Goal: Information Seeking & Learning: Learn about a topic

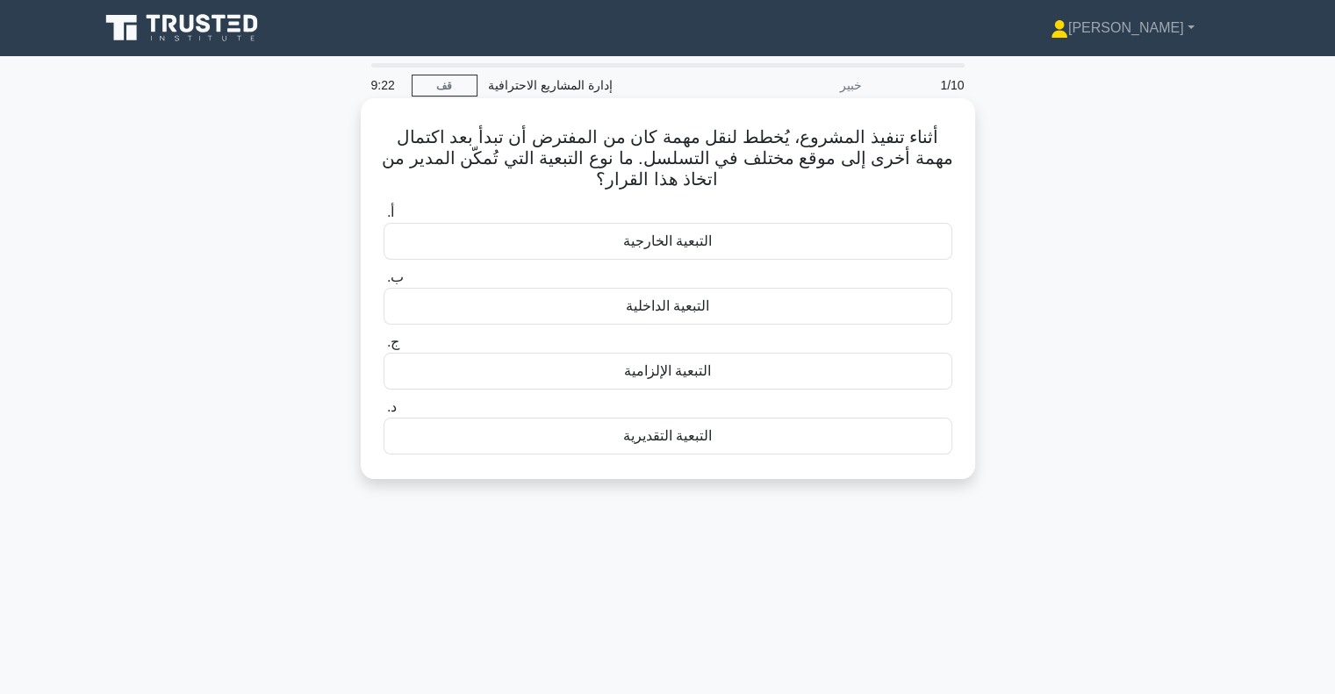
click at [627, 240] on font "التبعية الخارجية" at bounding box center [667, 241] width 89 height 15
click at [668, 245] on font "التبعية الخارجية" at bounding box center [667, 241] width 89 height 15
click at [384, 219] on input "أ. التبعية الخارجية" at bounding box center [384, 212] width 0 height 11
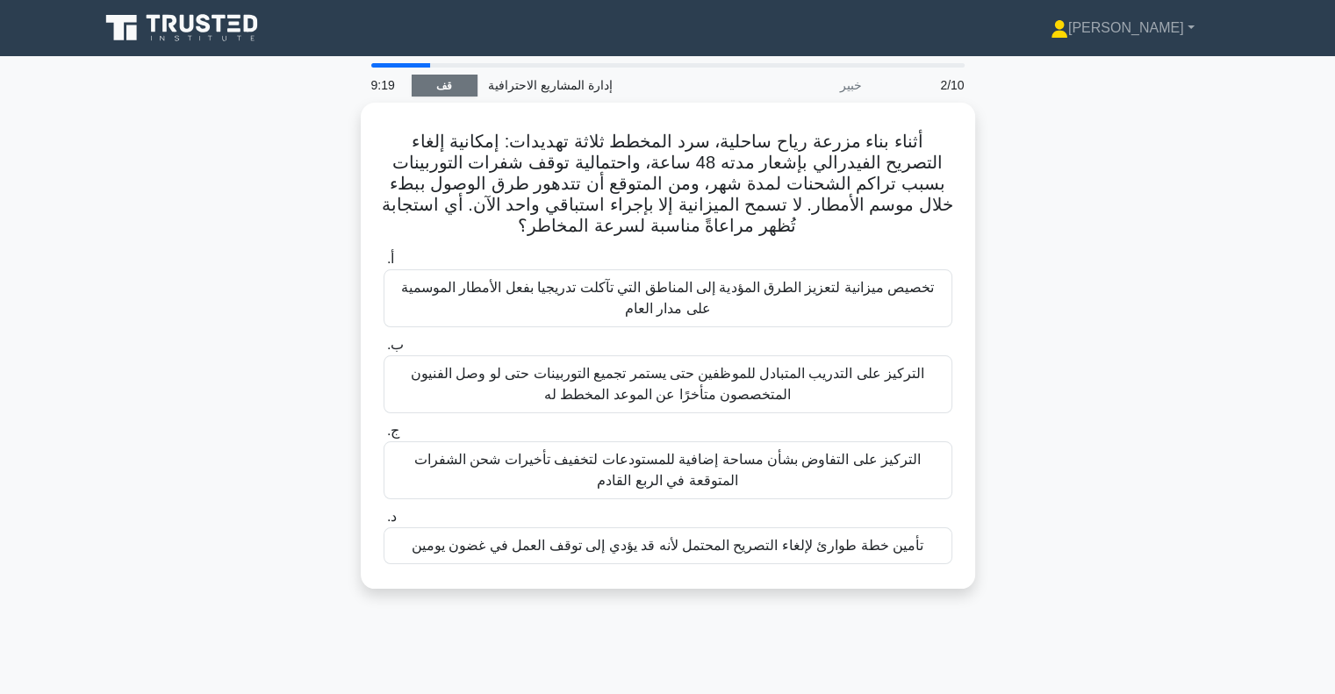
click at [436, 88] on font "قف" at bounding box center [444, 86] width 16 height 12
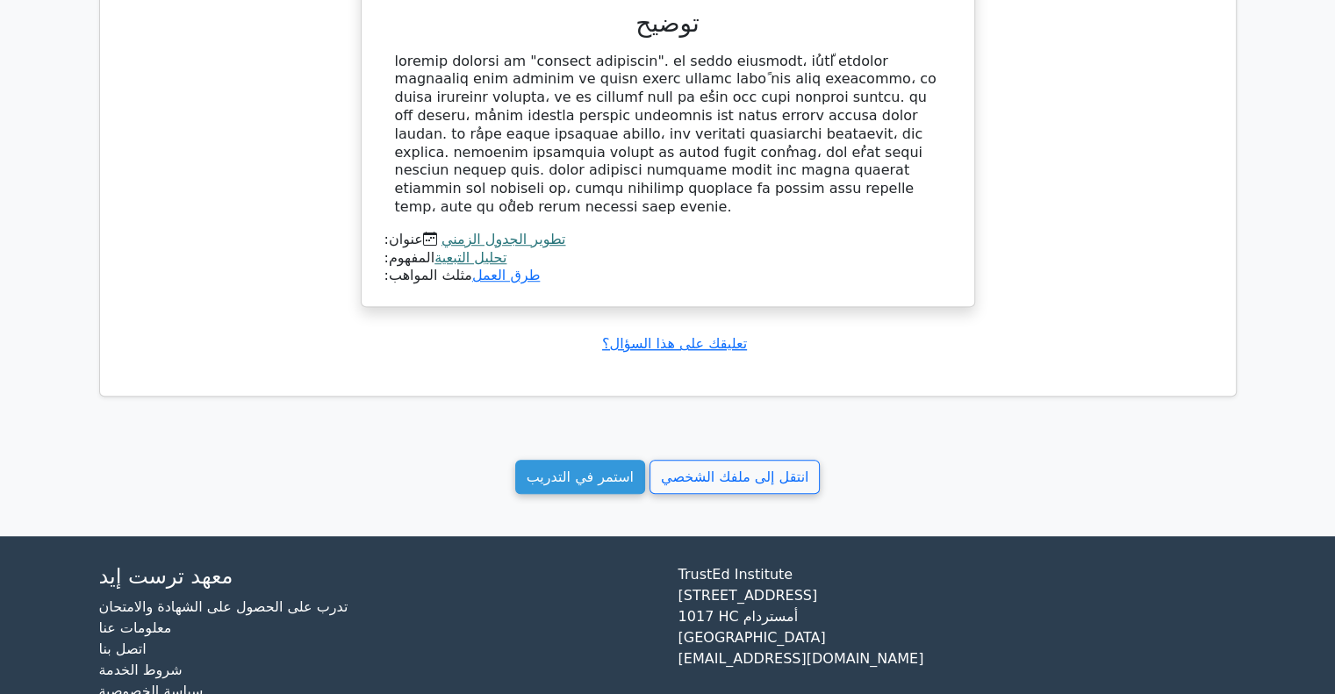
scroll to position [1344, 0]
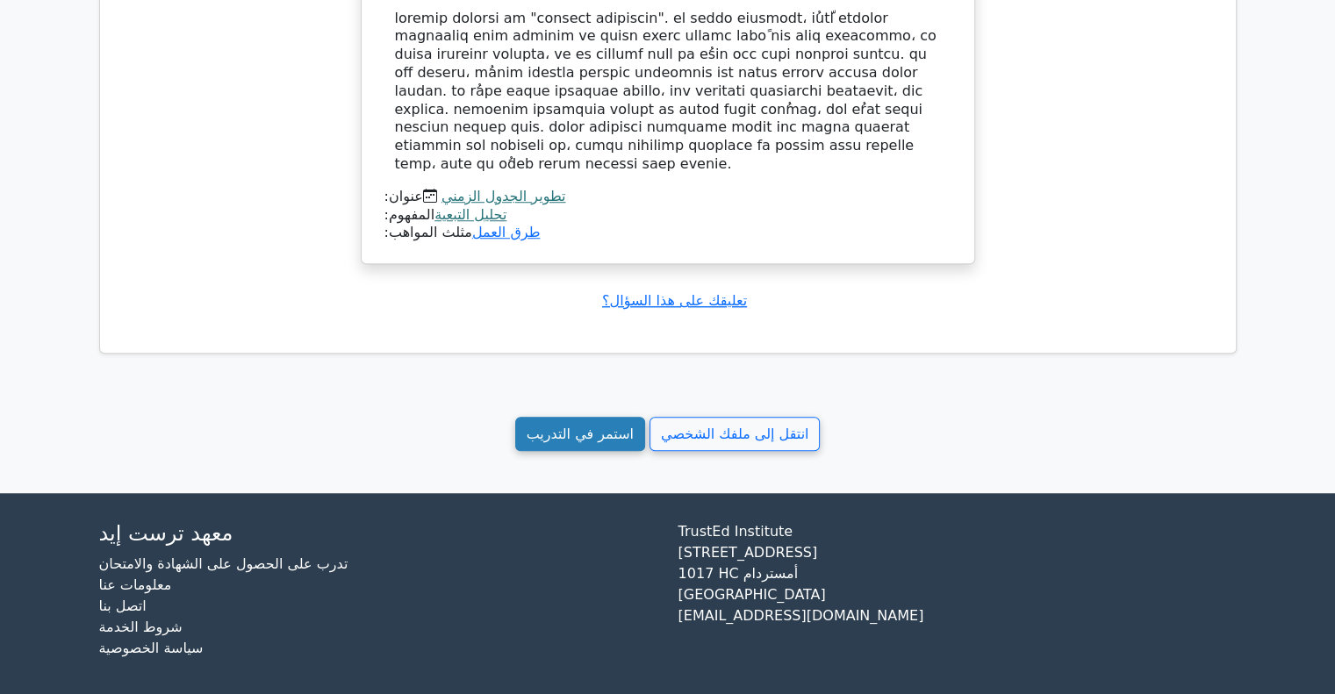
click at [574, 430] on font "استمر في التدريب" at bounding box center [580, 434] width 107 height 17
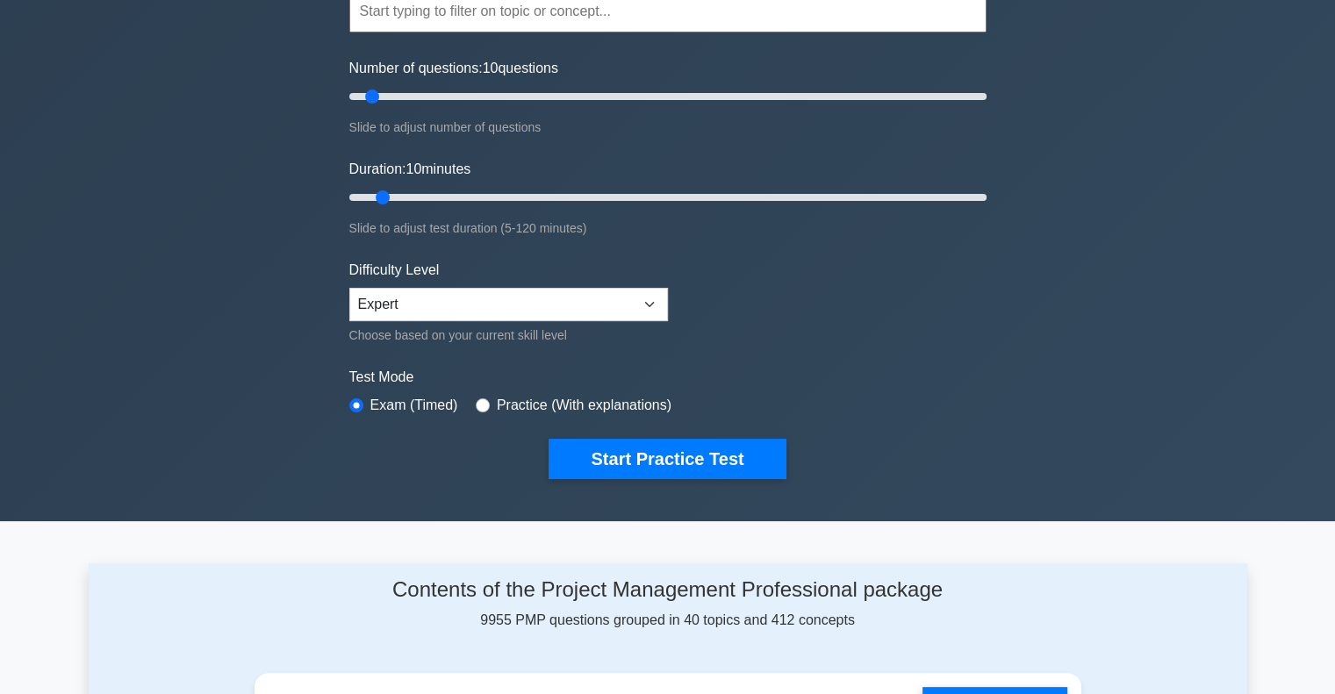
scroll to position [263, 0]
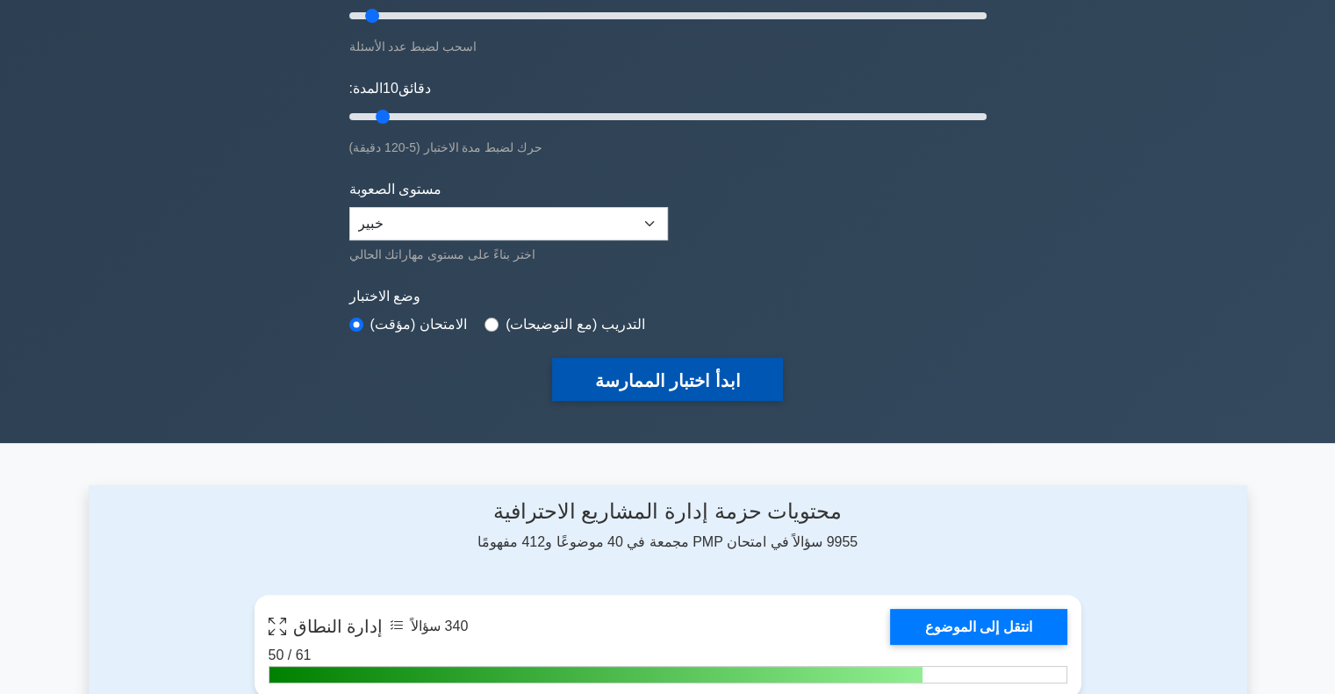
click at [600, 396] on button "ابدأ اختبار الممارسة" at bounding box center [667, 379] width 230 height 43
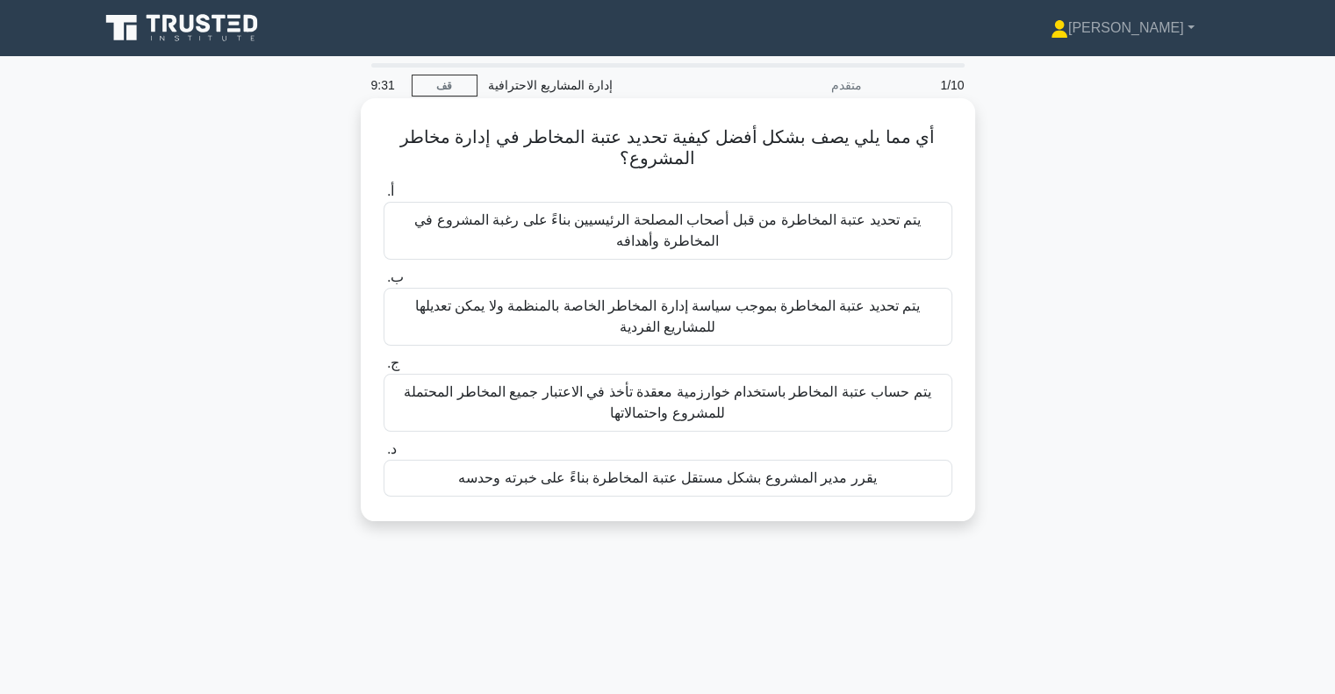
click at [653, 322] on font "يتم تحديد عتبة المخاطرة بموجب سياسة إدارة المخاطر الخاصة بالمنظمة ولا يمكن تعدي…" at bounding box center [667, 316] width 505 height 36
click at [384, 284] on input "ب. يتم تحديد عتبة المخاطرة بموجب سياسة إدارة المخاطر الخاصة بالمنظمة ولا يمكن ت…" at bounding box center [384, 277] width 0 height 11
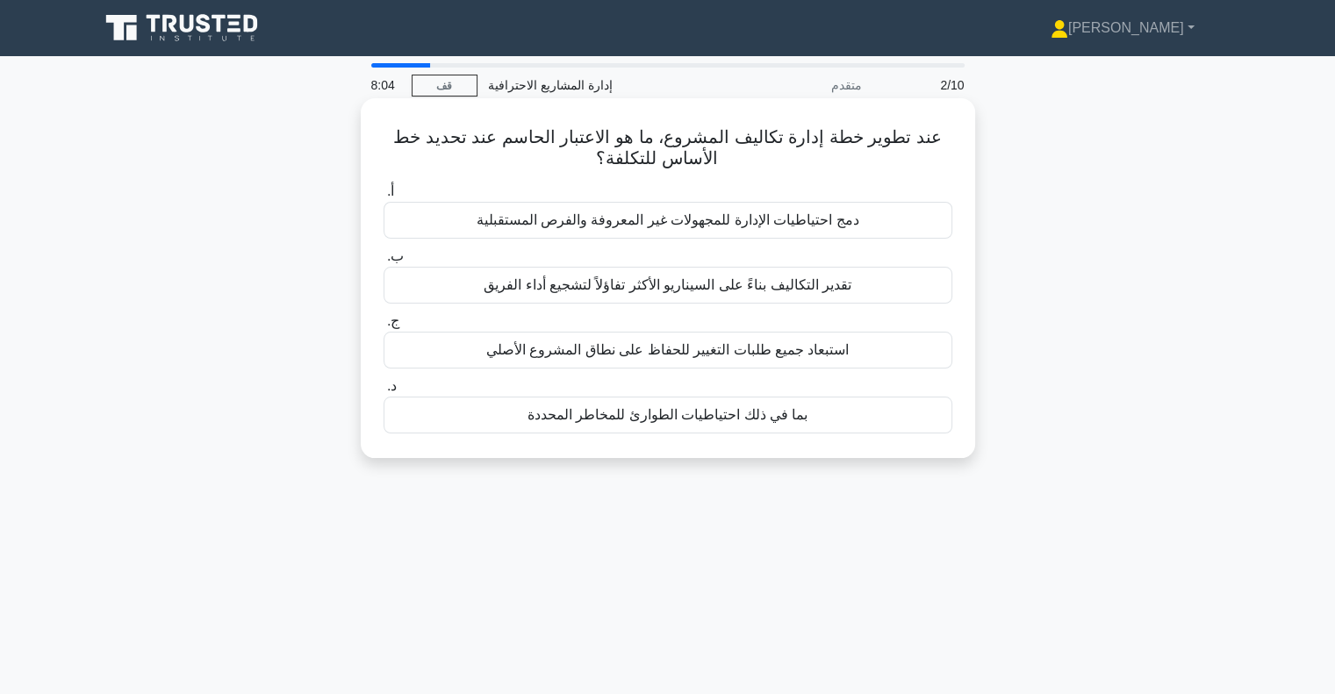
click at [686, 418] on font "بما في ذلك احتياطيات الطوارئ للمخاطر المحددة" at bounding box center [668, 414] width 281 height 15
click at [384, 392] on input "د. بما في ذلك احتياطيات الطوارئ للمخاطر المحددة" at bounding box center [384, 386] width 0 height 11
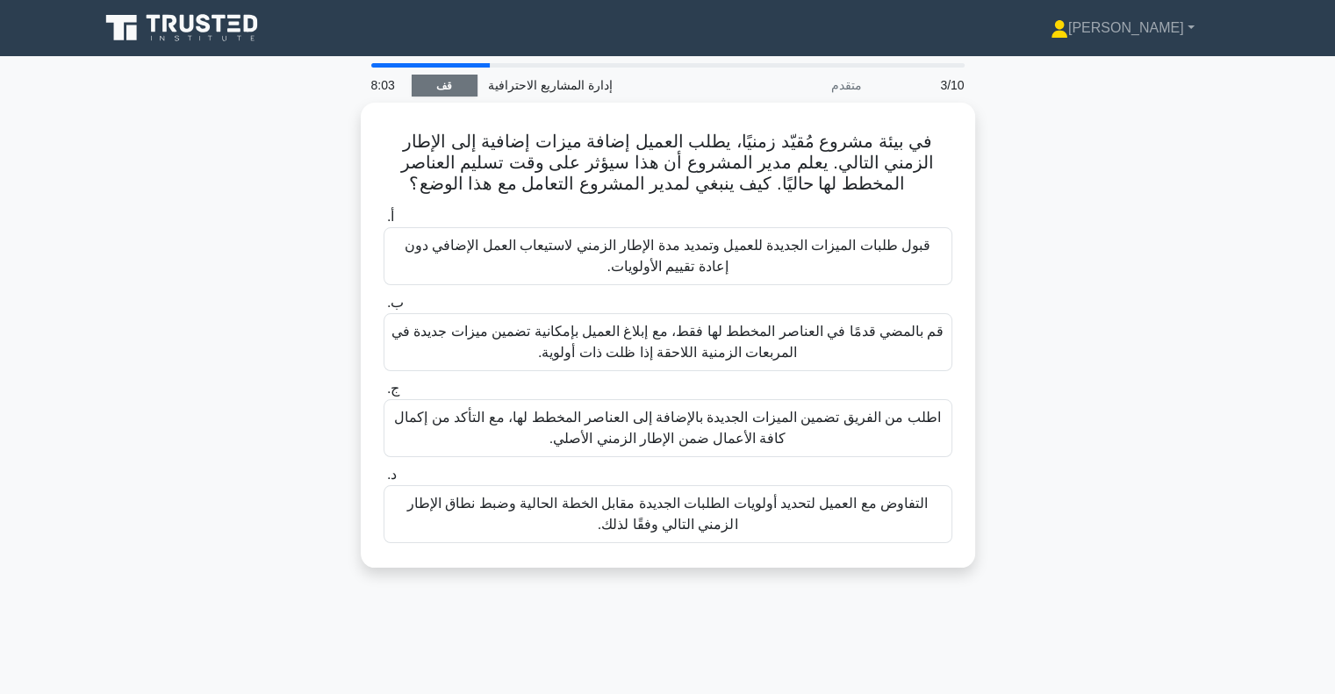
click at [453, 86] on link "قف" at bounding box center [445, 86] width 66 height 22
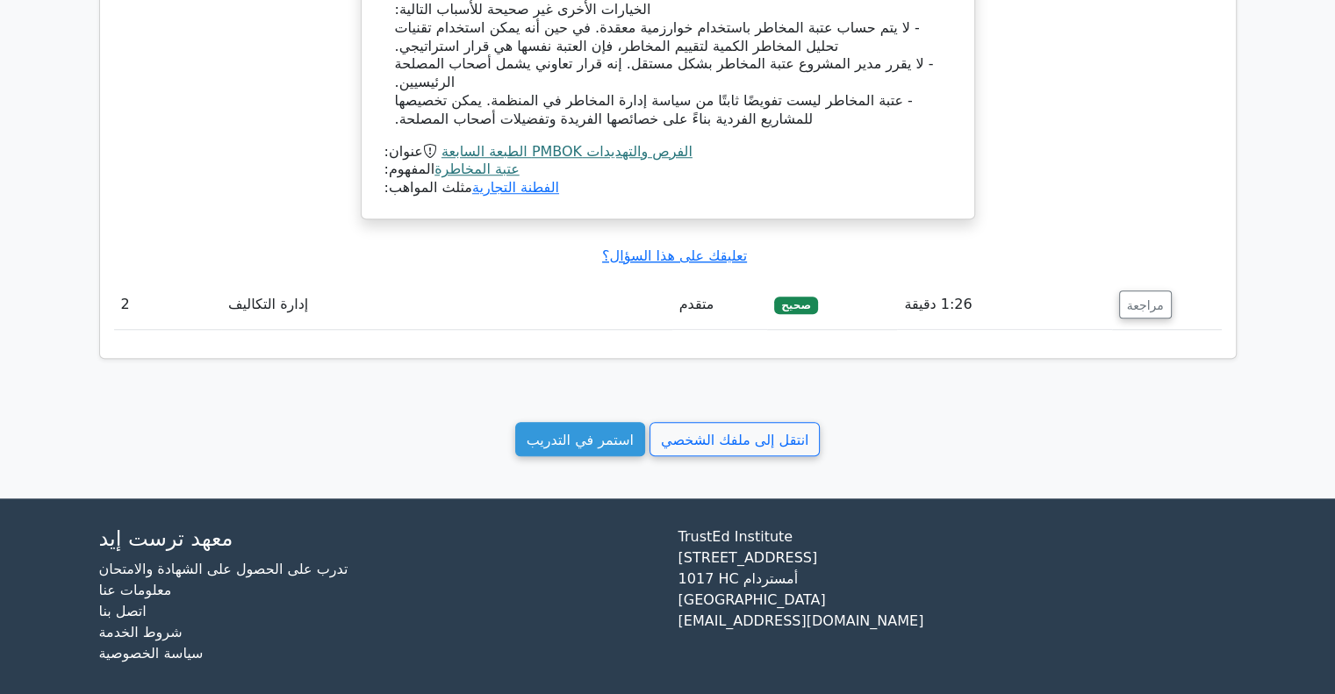
scroll to position [1492, 0]
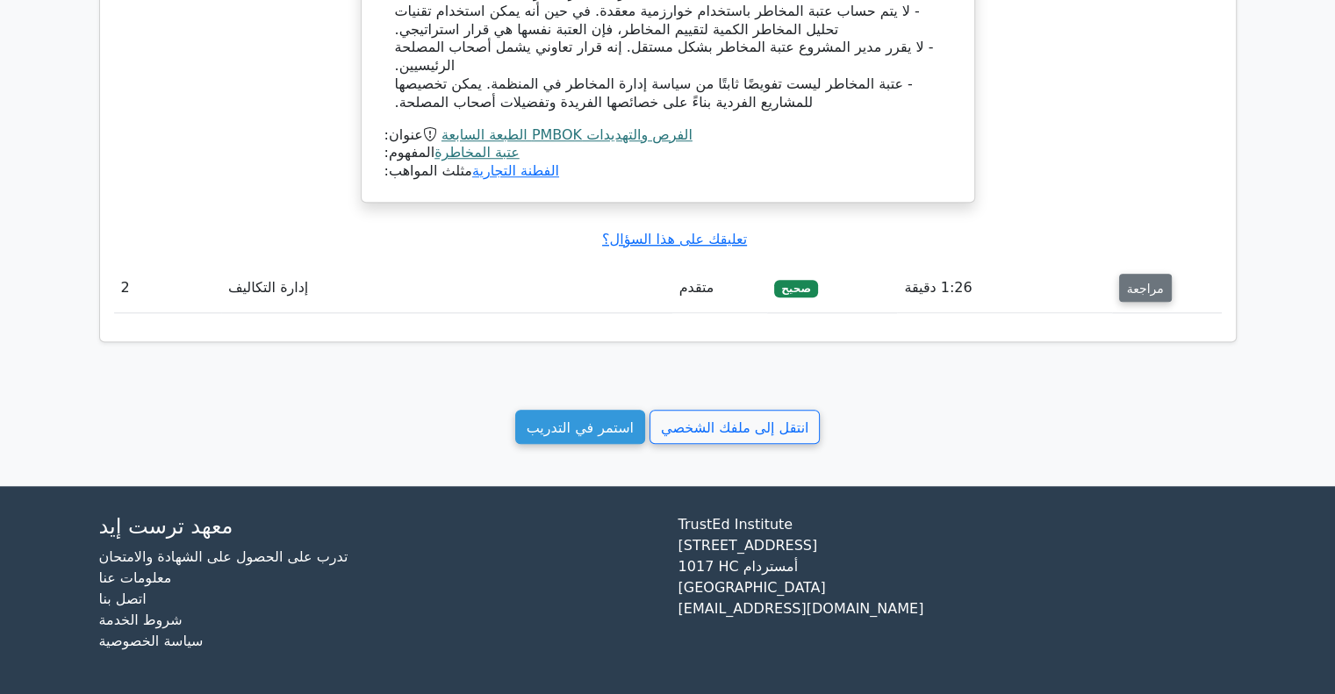
click at [1129, 288] on font "مراجعة" at bounding box center [1145, 288] width 37 height 14
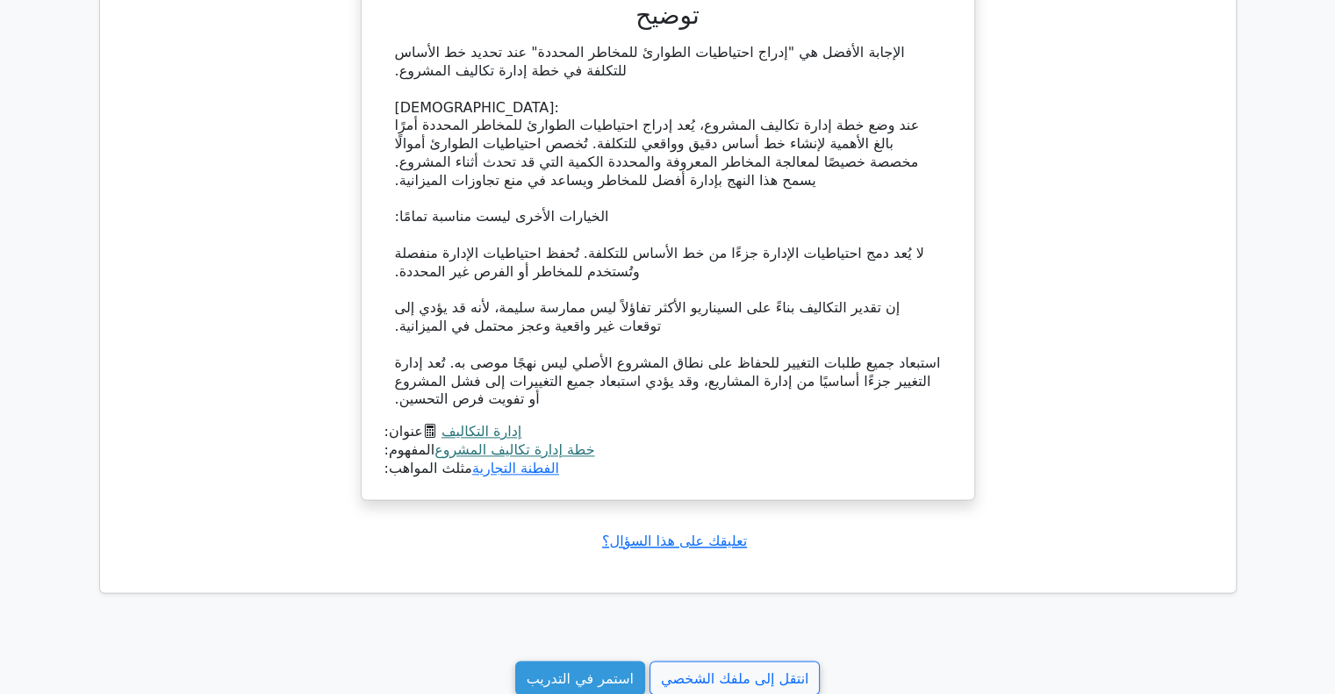
scroll to position [2370, 0]
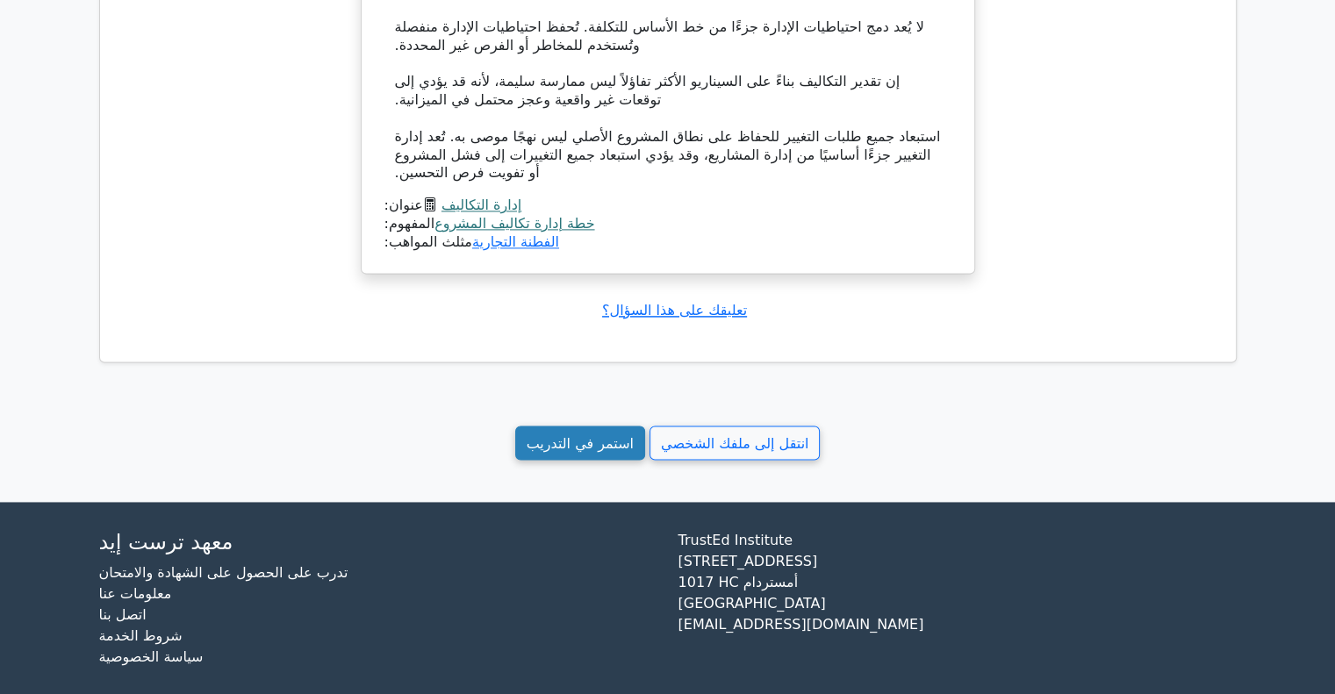
click at [537, 451] on font "استمر في التدريب" at bounding box center [580, 443] width 107 height 17
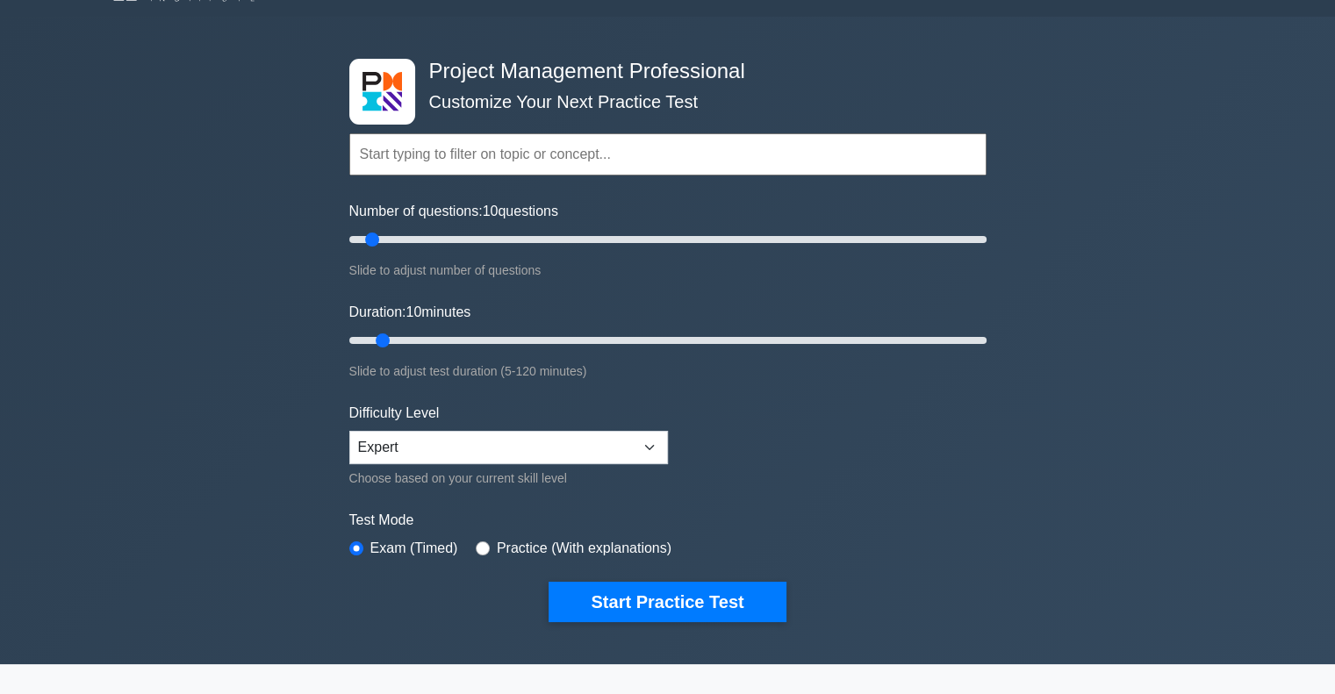
scroll to position [176, 0]
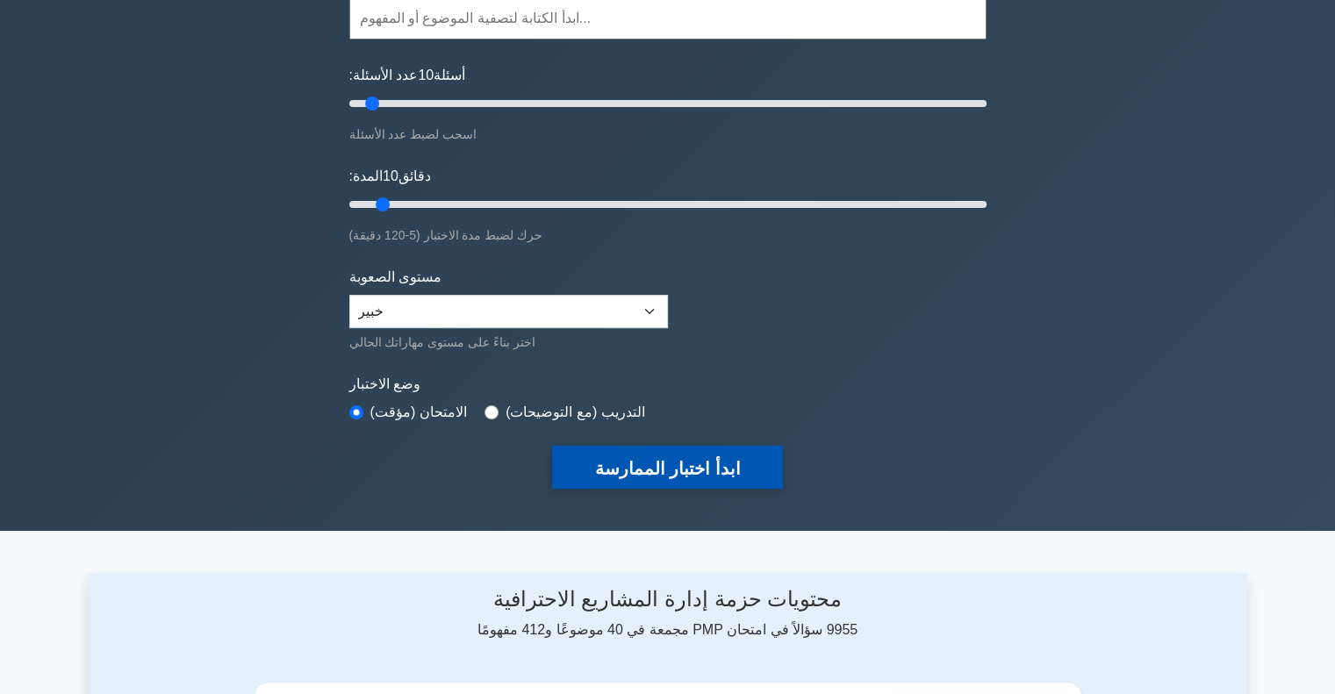
click at [622, 479] on button "ابدأ اختبار الممارسة" at bounding box center [667, 467] width 230 height 43
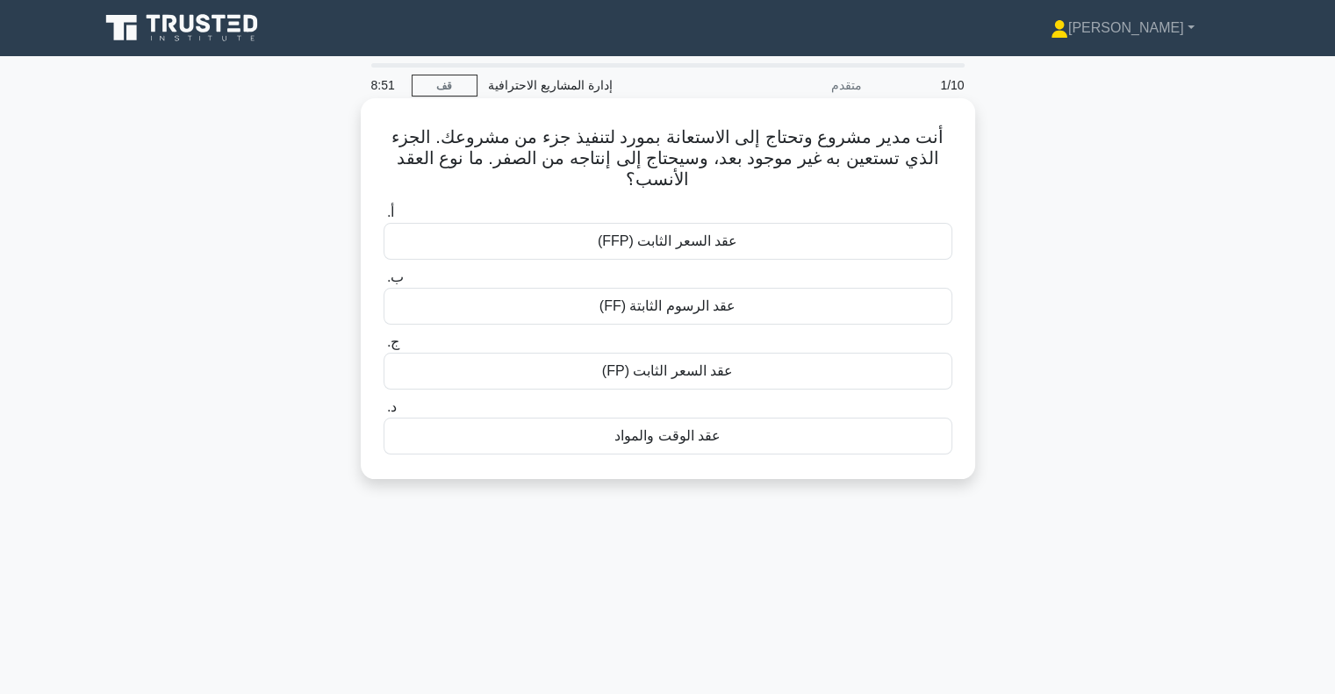
click at [607, 446] on div "عقد الوقت والمواد" at bounding box center [668, 436] width 569 height 37
click at [384, 413] on input "د. عقد الوقت والمواد" at bounding box center [384, 407] width 0 height 11
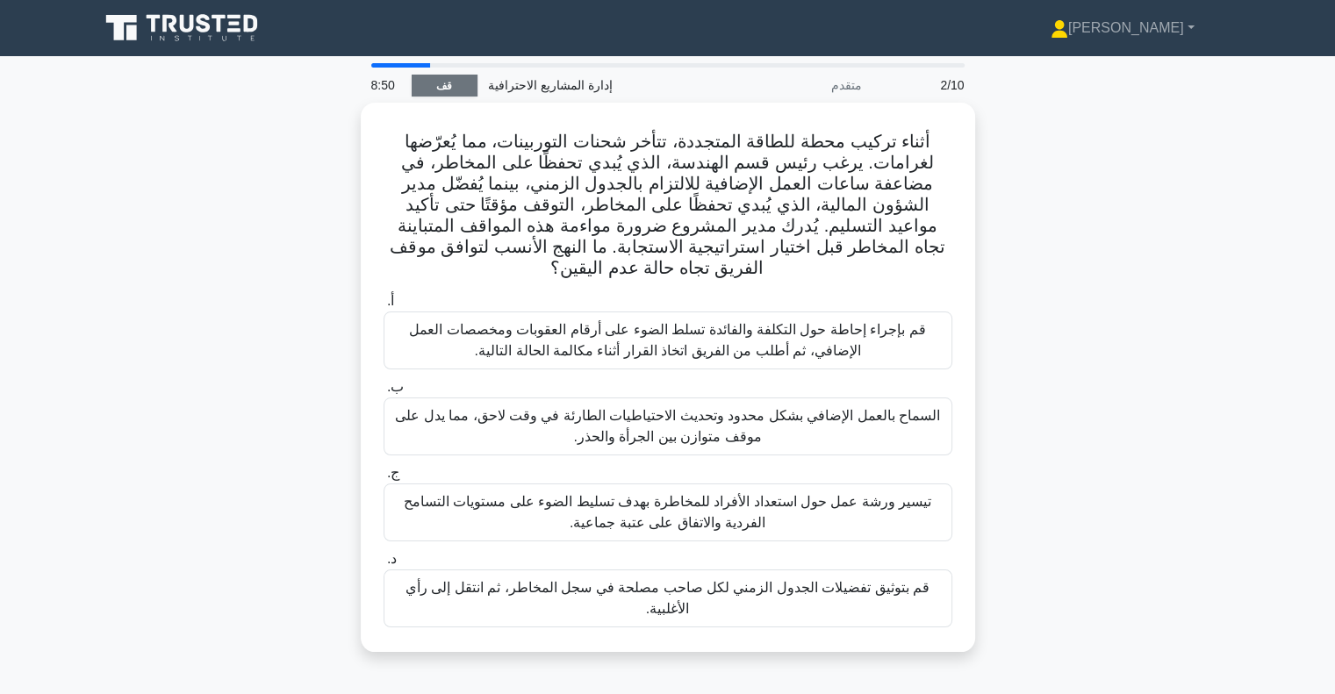
click at [434, 85] on link "قف" at bounding box center [445, 86] width 66 height 22
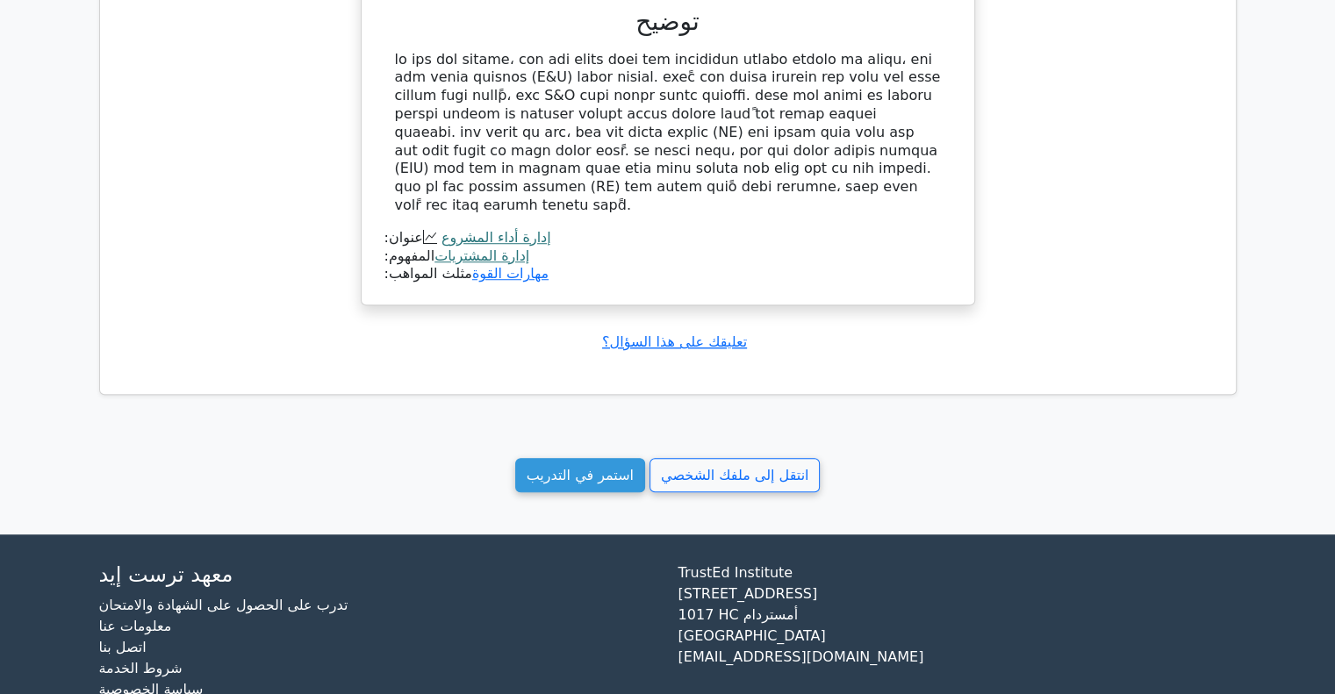
scroll to position [1323, 0]
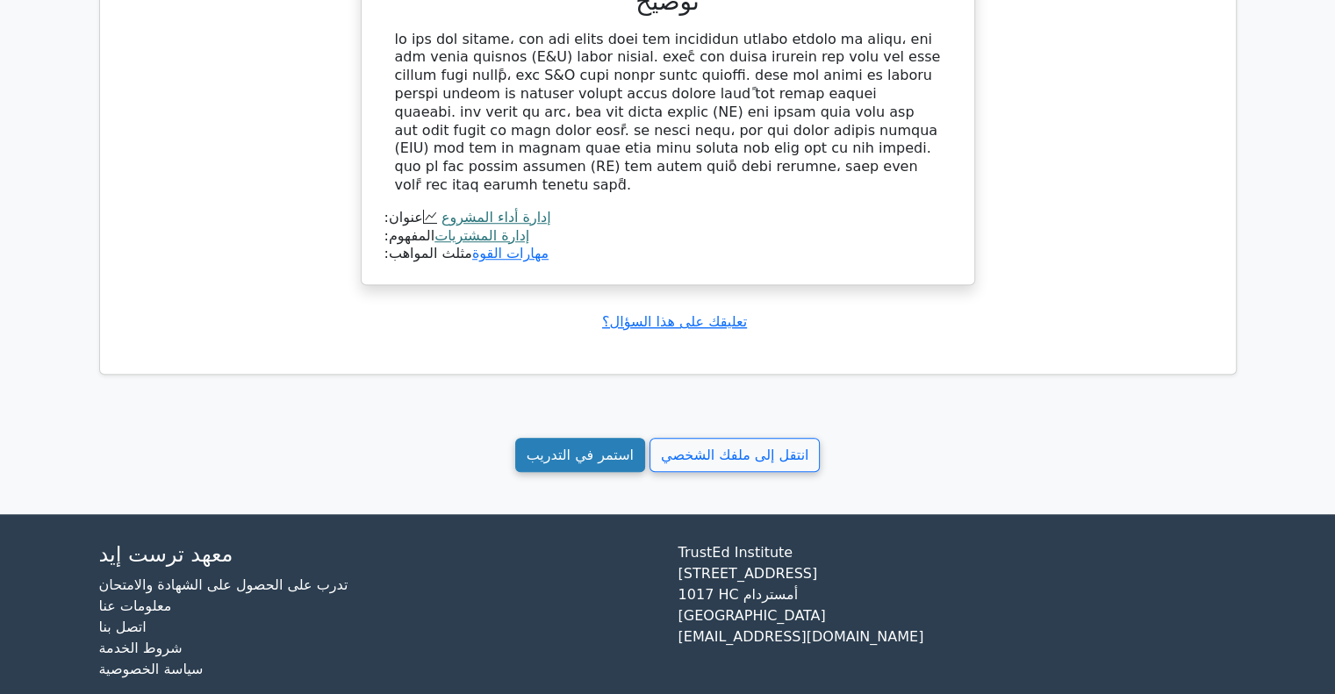
click at [548, 447] on font "استمر في التدريب" at bounding box center [580, 455] width 107 height 17
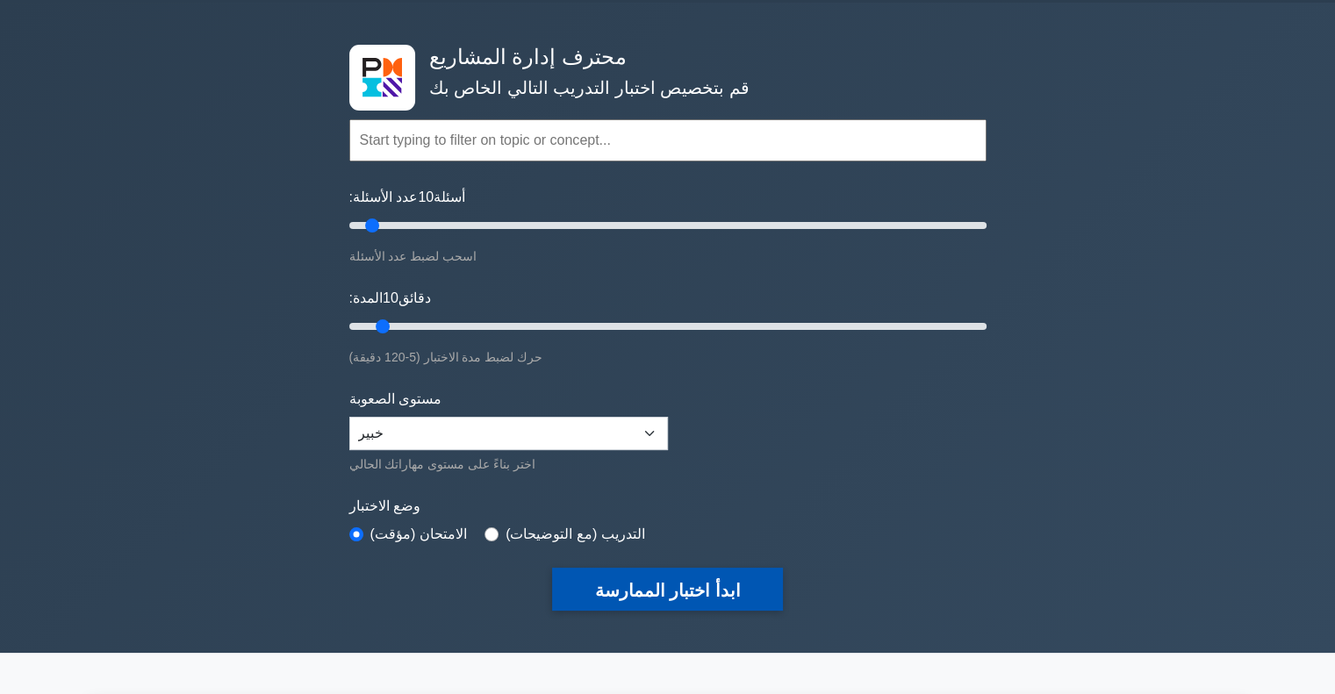
scroll to position [263, 0]
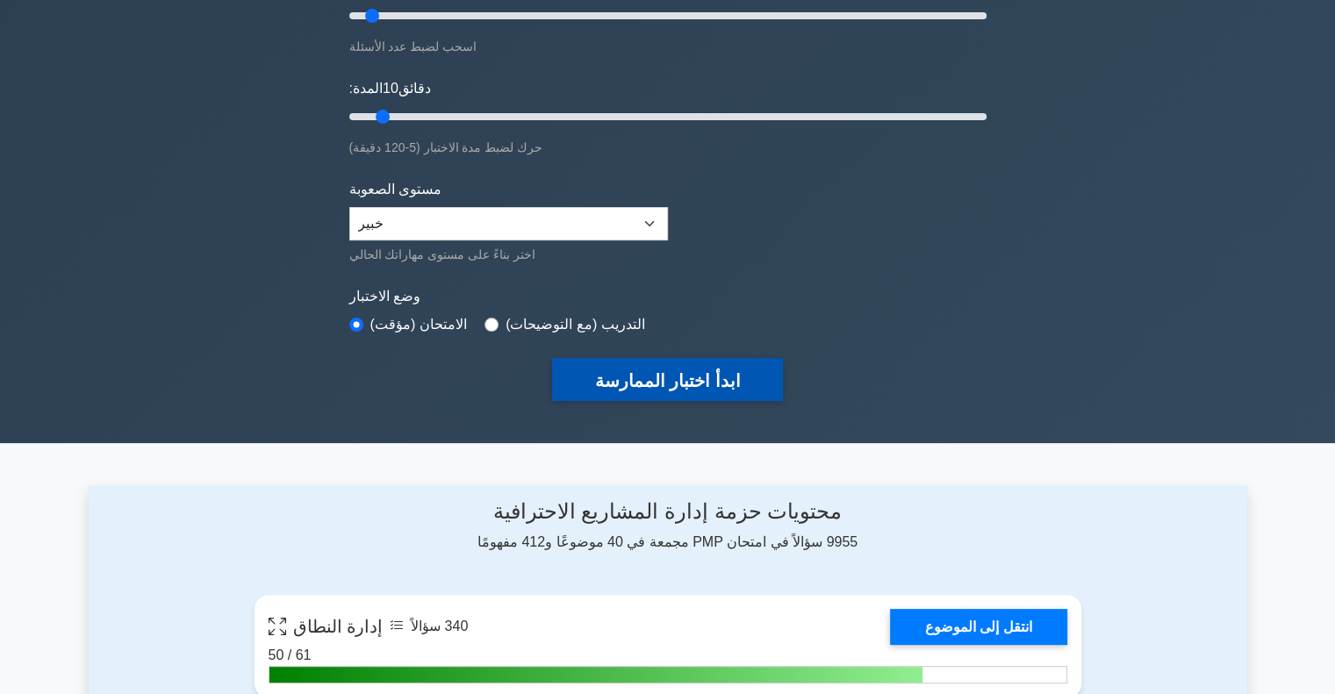
click at [629, 379] on font "ابدأ اختبار الممارسة" at bounding box center [667, 380] width 146 height 19
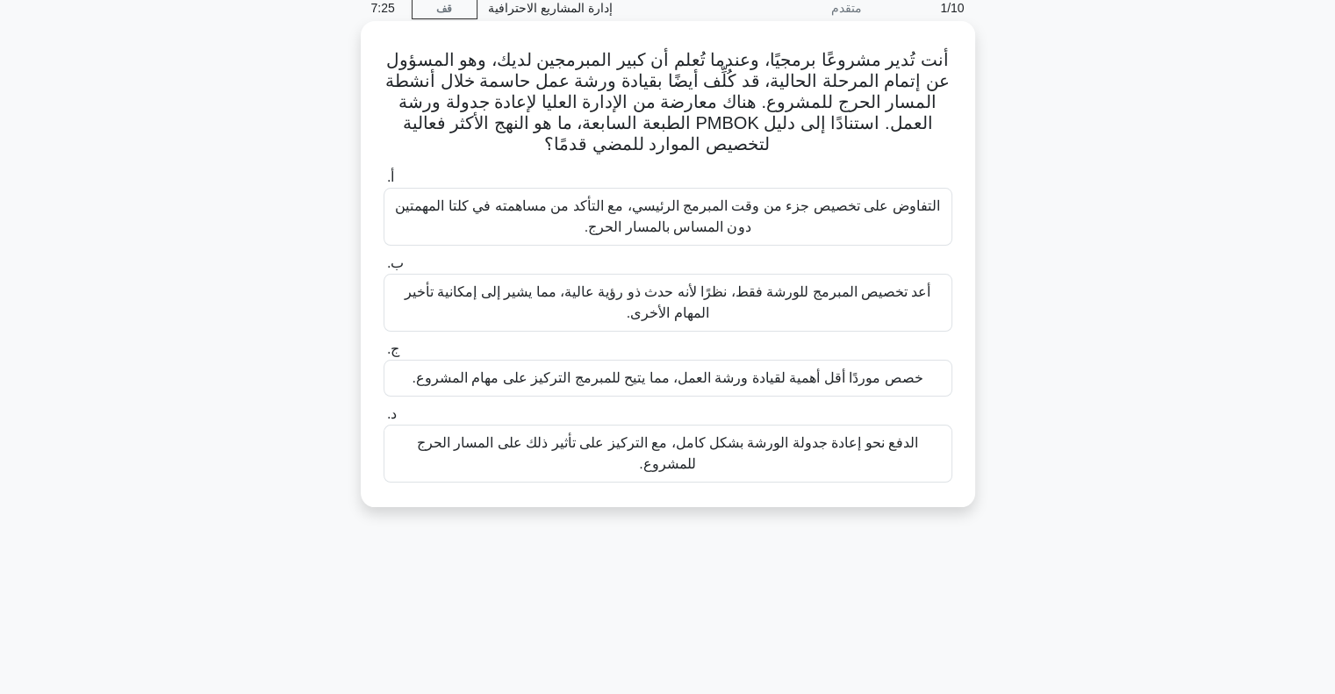
scroll to position [88, 0]
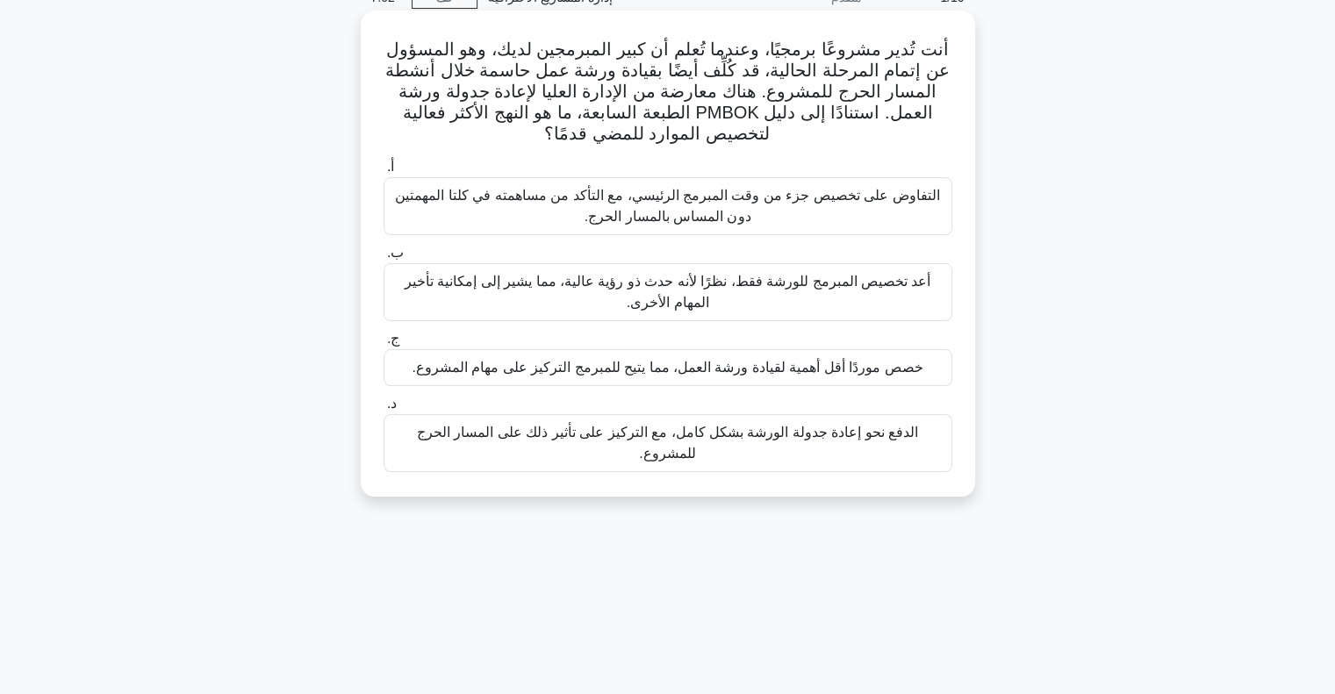
click at [664, 443] on div "الدفع نحو إعادة جدولة الورشة بشكل كامل، مع التركيز على تأثير ذلك على المسار الح…" at bounding box center [668, 443] width 569 height 58
click at [384, 410] on input "د. الدفع نحو إعادة جدولة الورشة بشكل كامل، مع التركيز على تأثير ذلك على المسار …" at bounding box center [384, 404] width 0 height 11
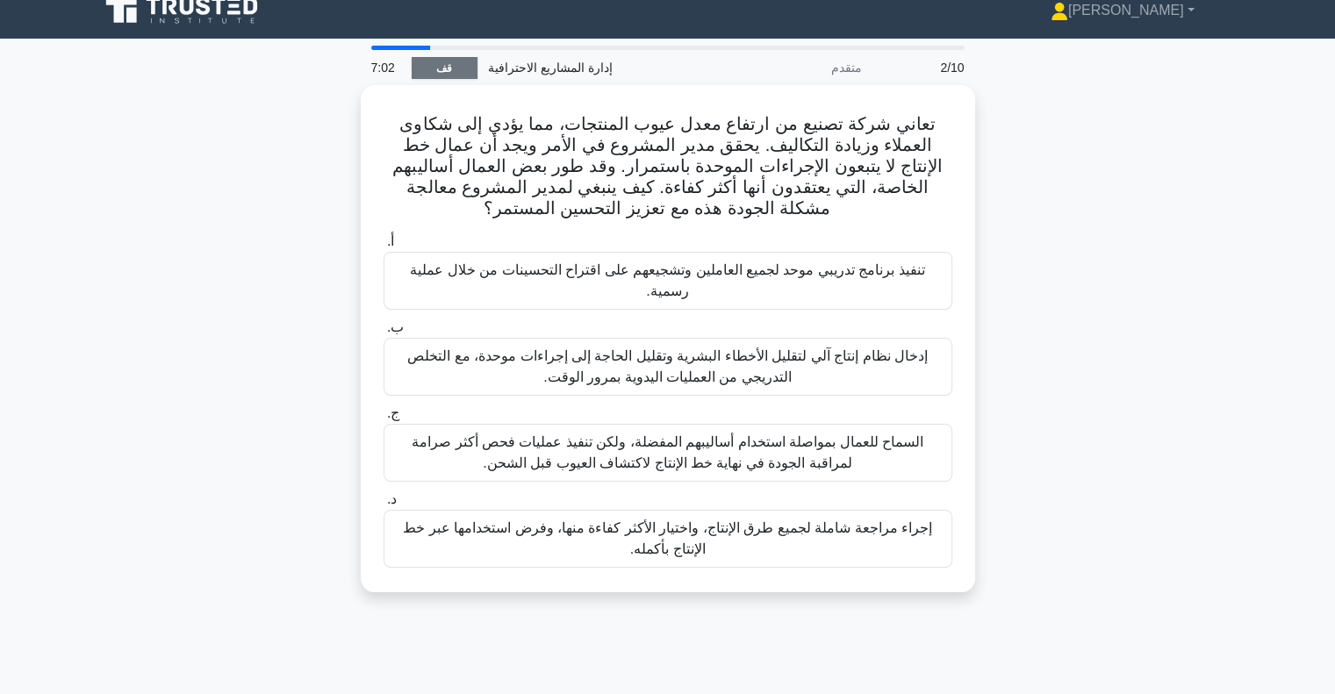
scroll to position [0, 0]
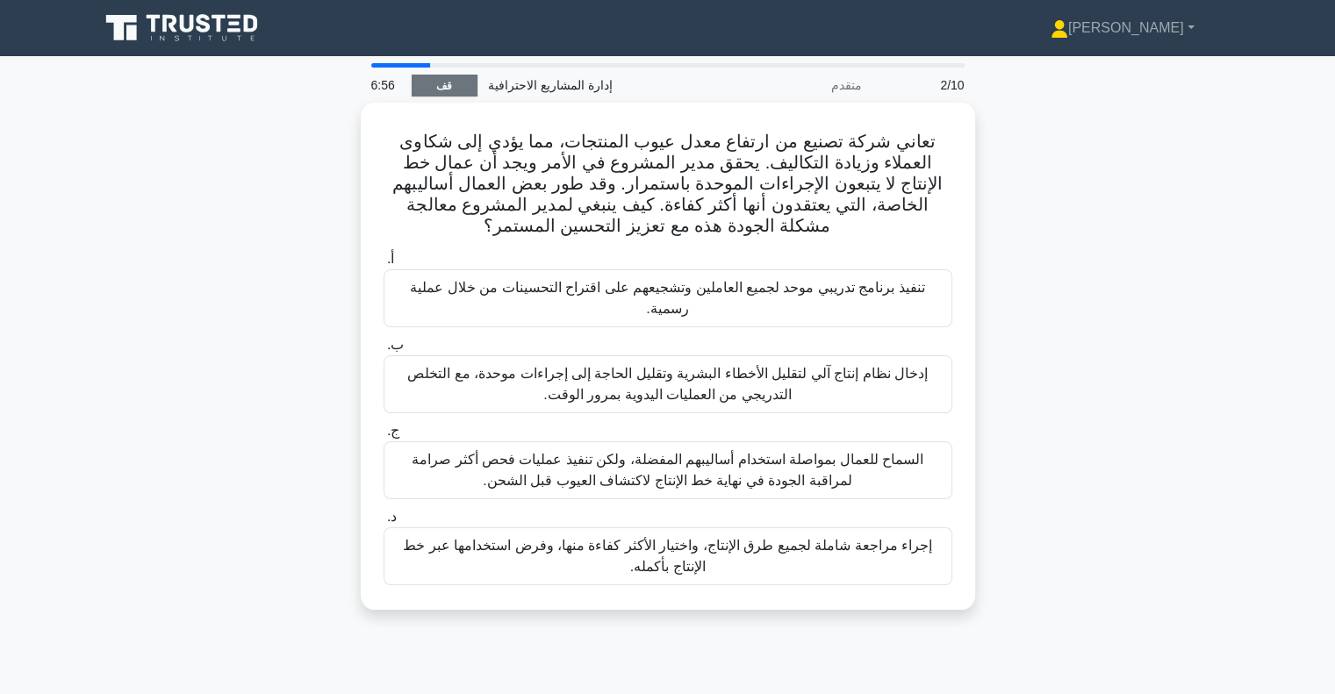
click at [448, 81] on font "قف" at bounding box center [444, 86] width 16 height 12
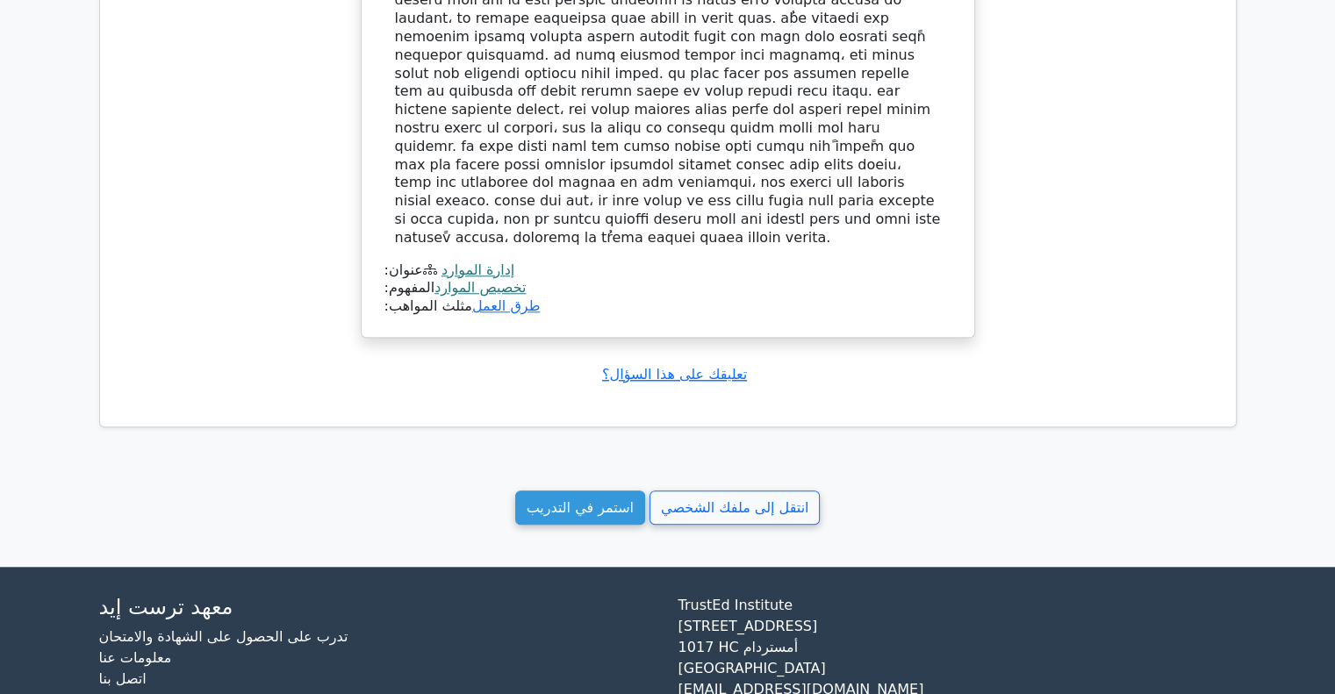
scroll to position [1550, 0]
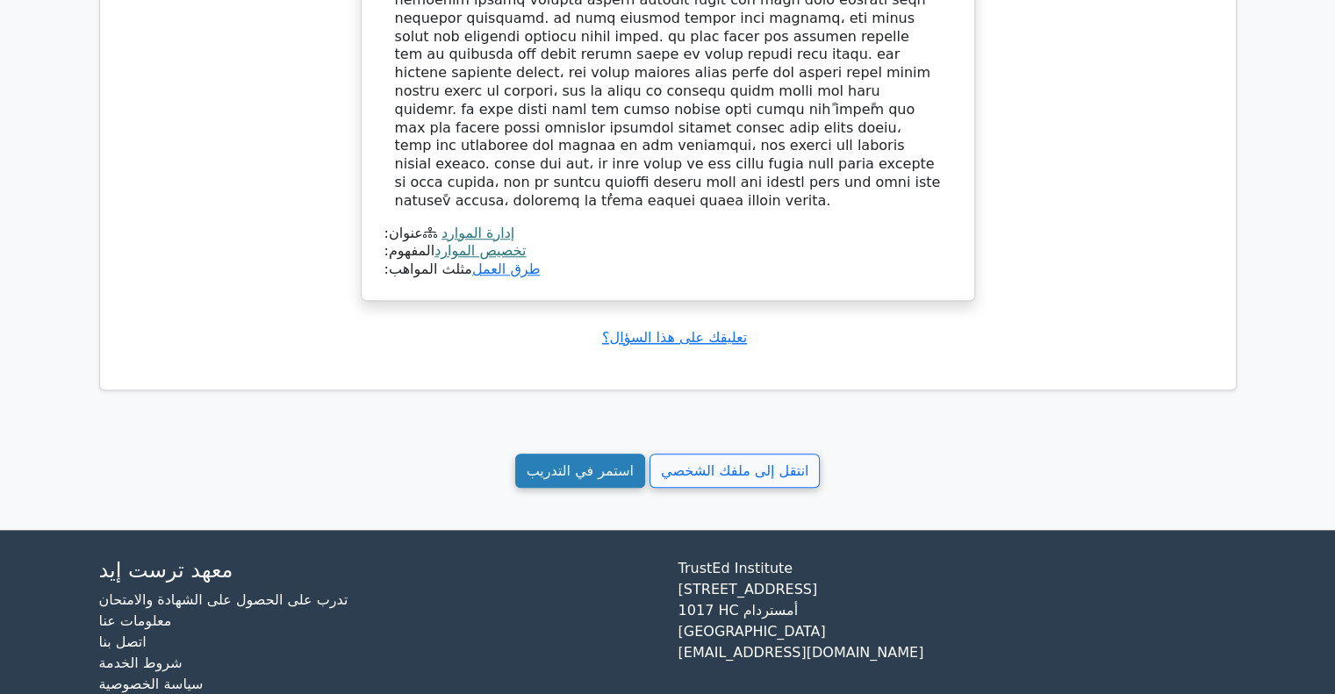
click at [600, 463] on font "استمر في التدريب" at bounding box center [580, 471] width 107 height 17
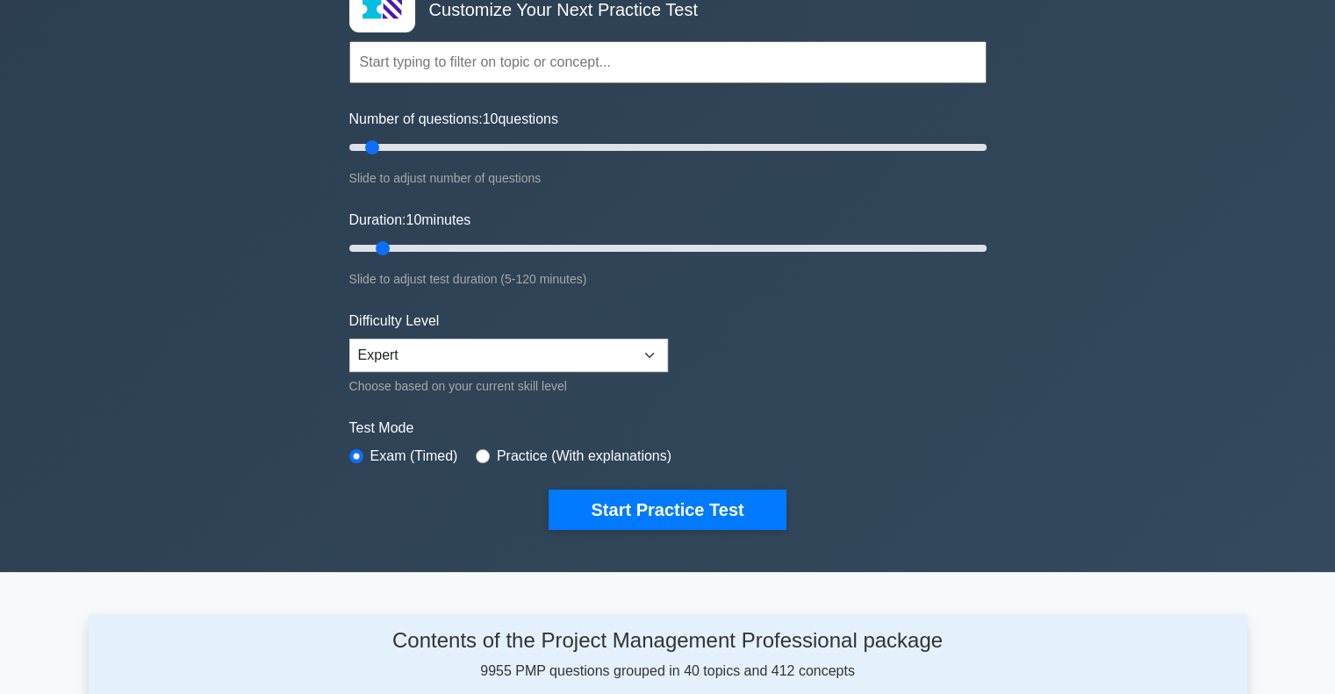
scroll to position [439, 0]
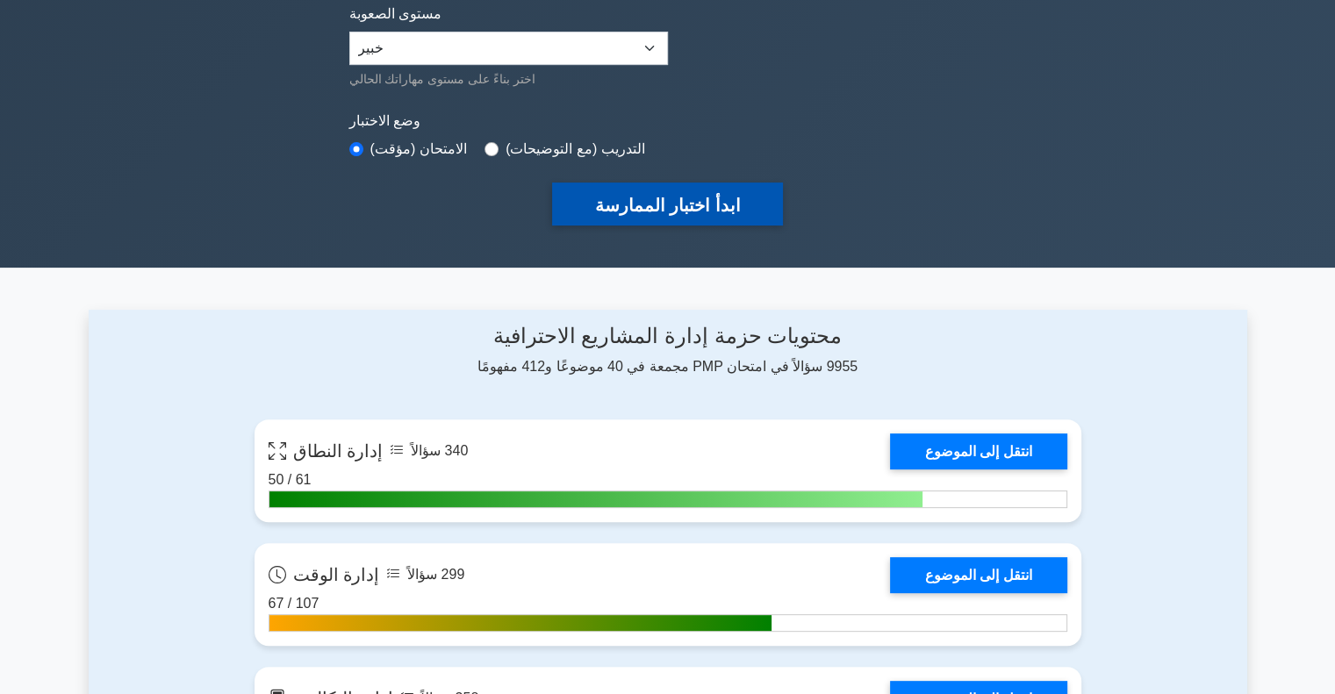
click at [698, 206] on font "ابدأ اختبار الممارسة" at bounding box center [667, 205] width 146 height 19
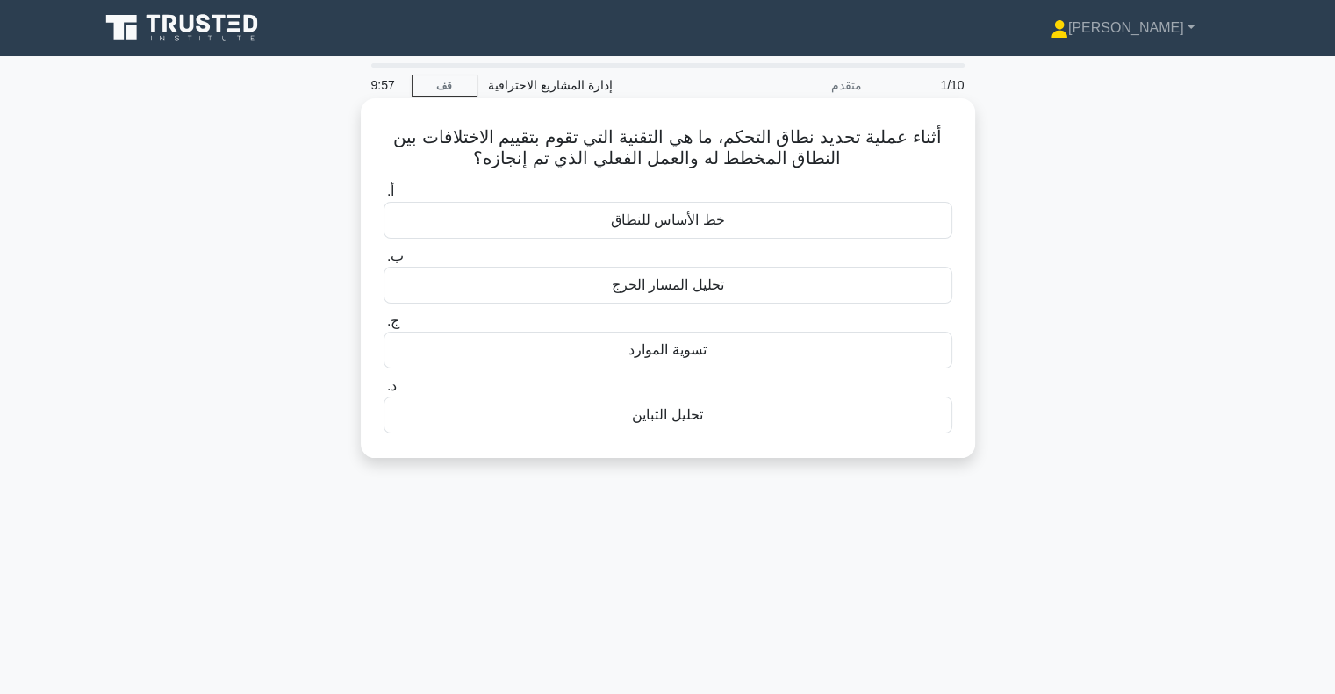
click at [785, 143] on font "أثناء عملية تحديد نطاق التحكم، ما هي التقنية التي تقوم بتقييم الاختلافات بين ال…" at bounding box center [667, 147] width 549 height 40
click at [695, 227] on font "خط الأساس للنطاق" at bounding box center [668, 219] width 114 height 15
click at [384, 198] on input "أ. خط الأساس للنطاق" at bounding box center [384, 191] width 0 height 11
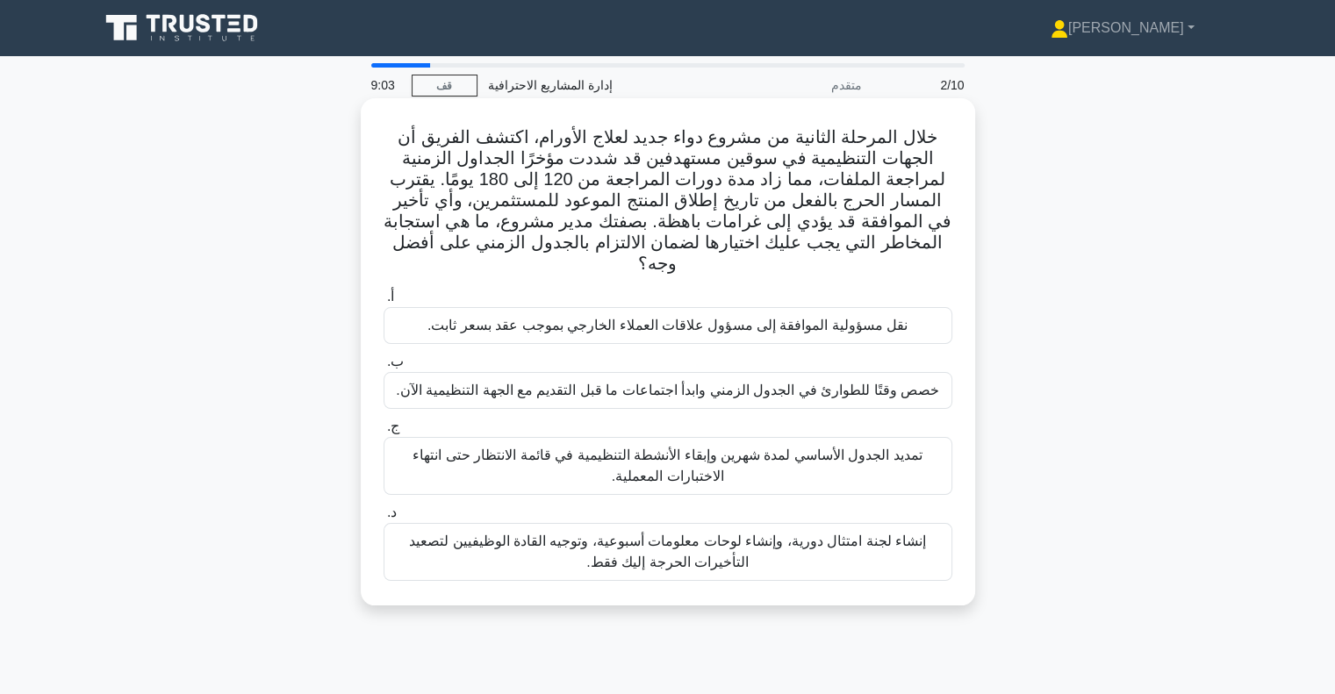
click at [759, 383] on font "خصص وقتًا للطوارئ في الجدول الزمني وابدأ اجتماعات ما قبل التقديم مع الجهة التنظ…" at bounding box center [667, 390] width 543 height 15
click at [384, 368] on input "ب. خصص وقتًا للطوارئ في الجدول الزمني وابدأ اجتماعات ما قبل التقديم مع الجهة ال…" at bounding box center [384, 361] width 0 height 11
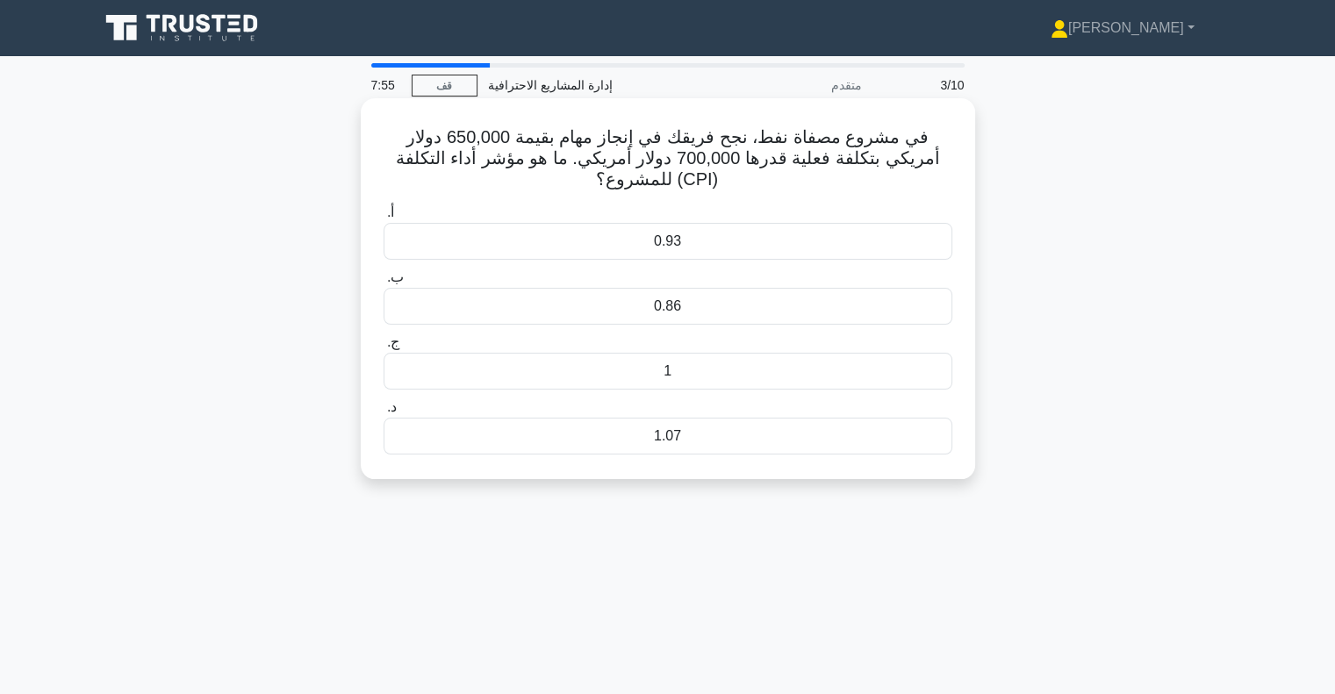
click at [701, 235] on div "0.93" at bounding box center [668, 241] width 569 height 37
click at [384, 219] on input "أ. 0.93" at bounding box center [384, 212] width 0 height 11
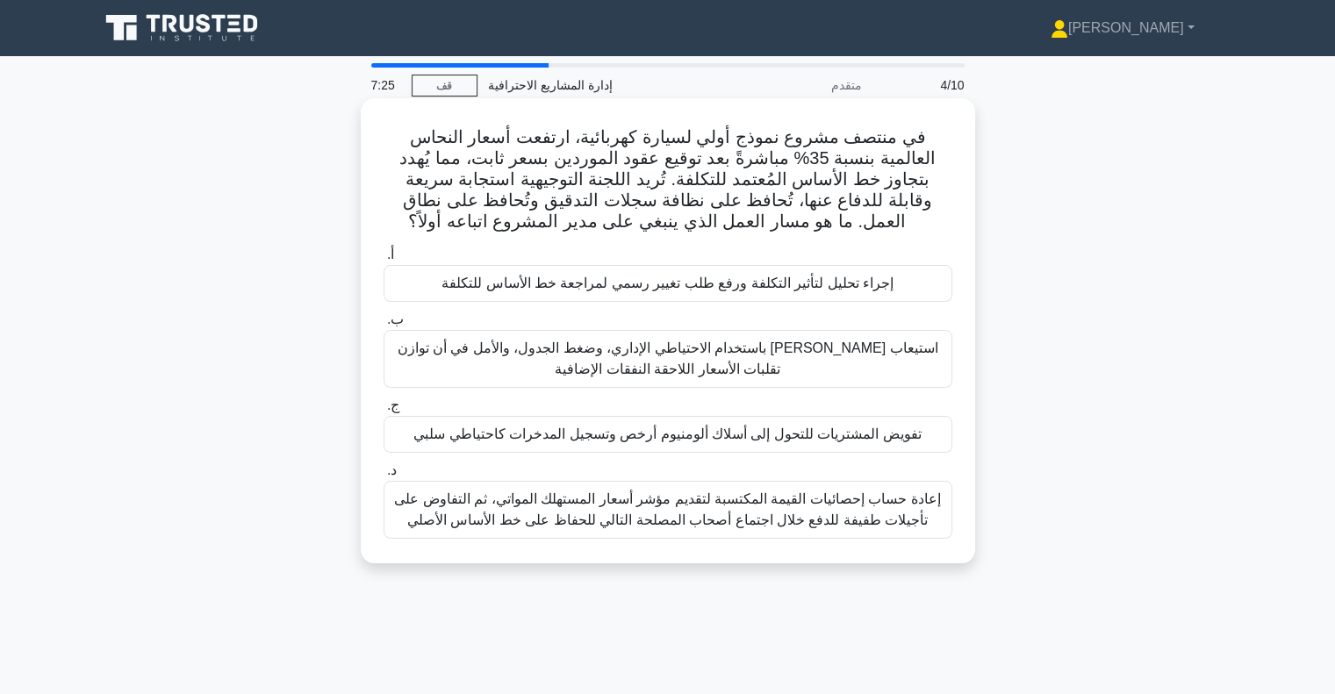
click at [684, 273] on div "إجراء تحليل لتأثير التكلفة ورفع طلب تغيير رسمي لمراجعة خط الأساس للتكلفة" at bounding box center [668, 283] width 569 height 37
click at [384, 261] on input "أ. إجراء تحليل لتأثير التكلفة ورفع طلب تغيير رسمي لمراجعة خط الأساس للتكلفة" at bounding box center [384, 254] width 0 height 11
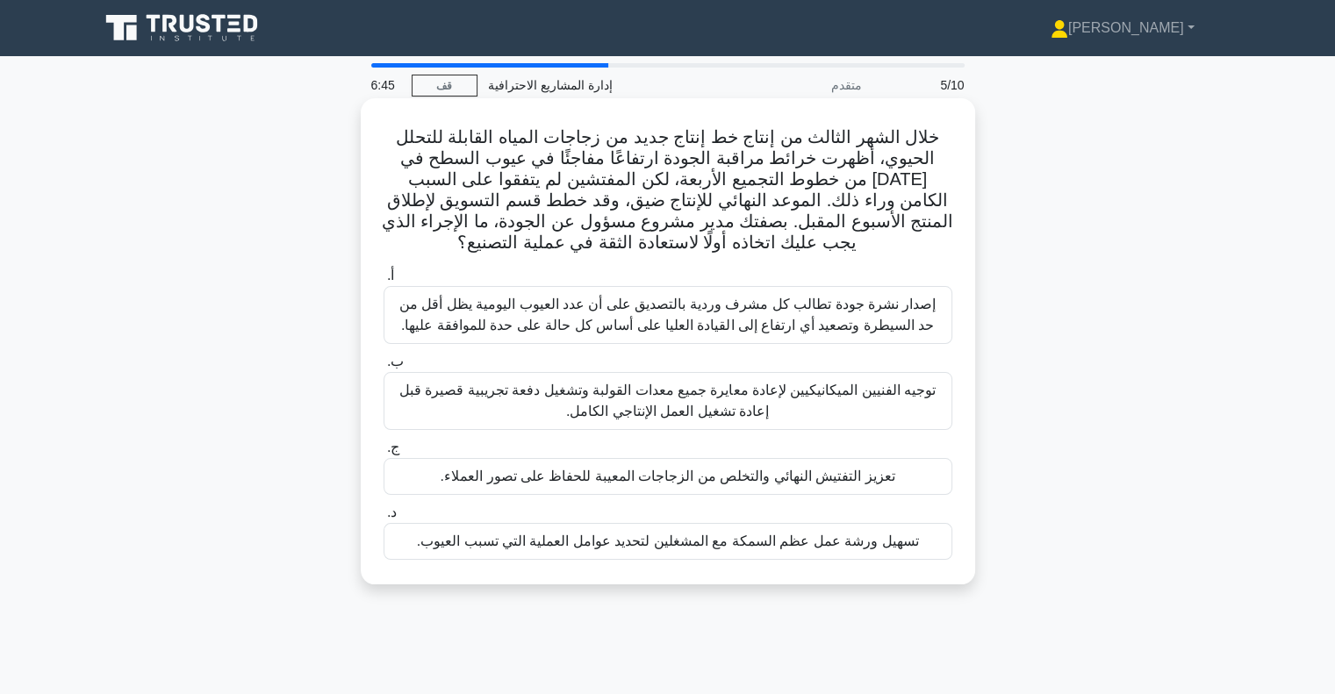
click at [662, 543] on font "تسهيل ورشة عمل عظم السمكة مع المشغلين لتحديد عوامل العملية التي تسبب العيوب." at bounding box center [668, 541] width 502 height 15
click at [384, 519] on input "د. تسهيل ورشة عمل عظم السمكة مع المشغلين لتحديد عوامل العملية التي تسبب العيوب." at bounding box center [384, 512] width 0 height 11
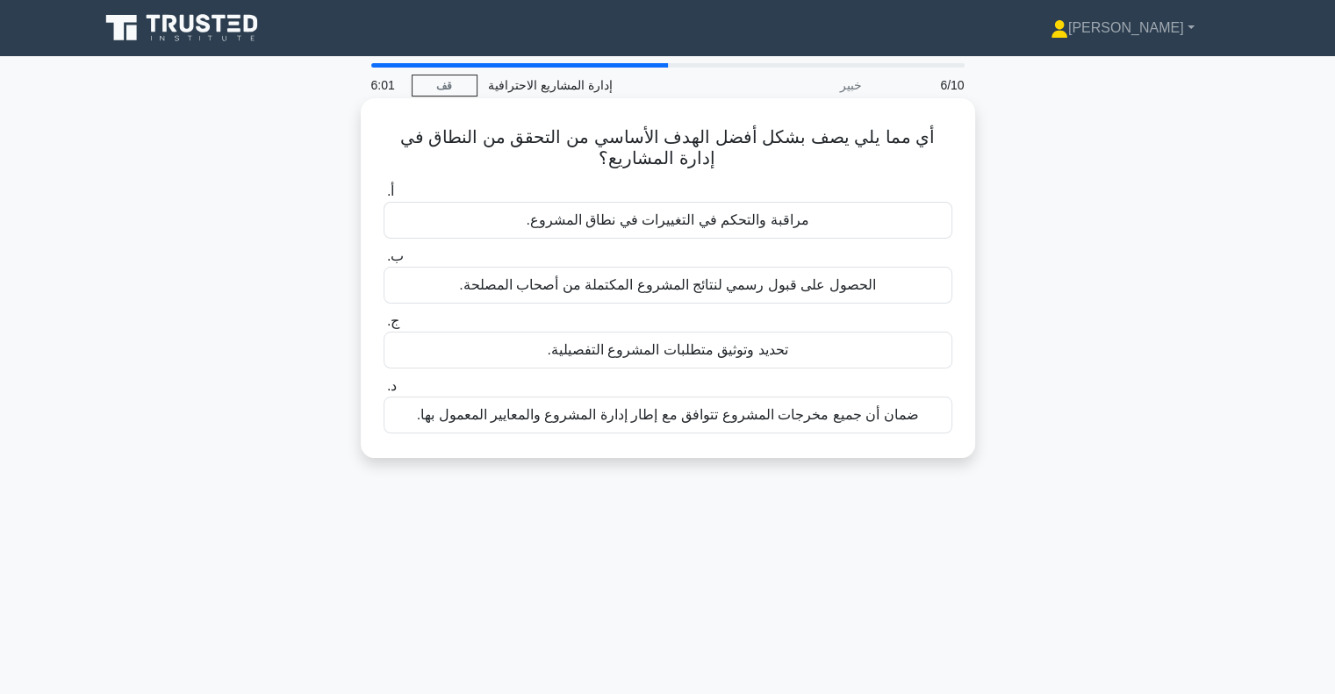
click at [657, 289] on font "الحصول على قبول رسمي لنتائج المشروع المكتملة من أصحاب المصلحة." at bounding box center [667, 284] width 416 height 15
click at [384, 262] on input "ب. الحصول على قبول رسمي لنتائج المشروع المكتملة من أصحاب المصلحة." at bounding box center [384, 256] width 0 height 11
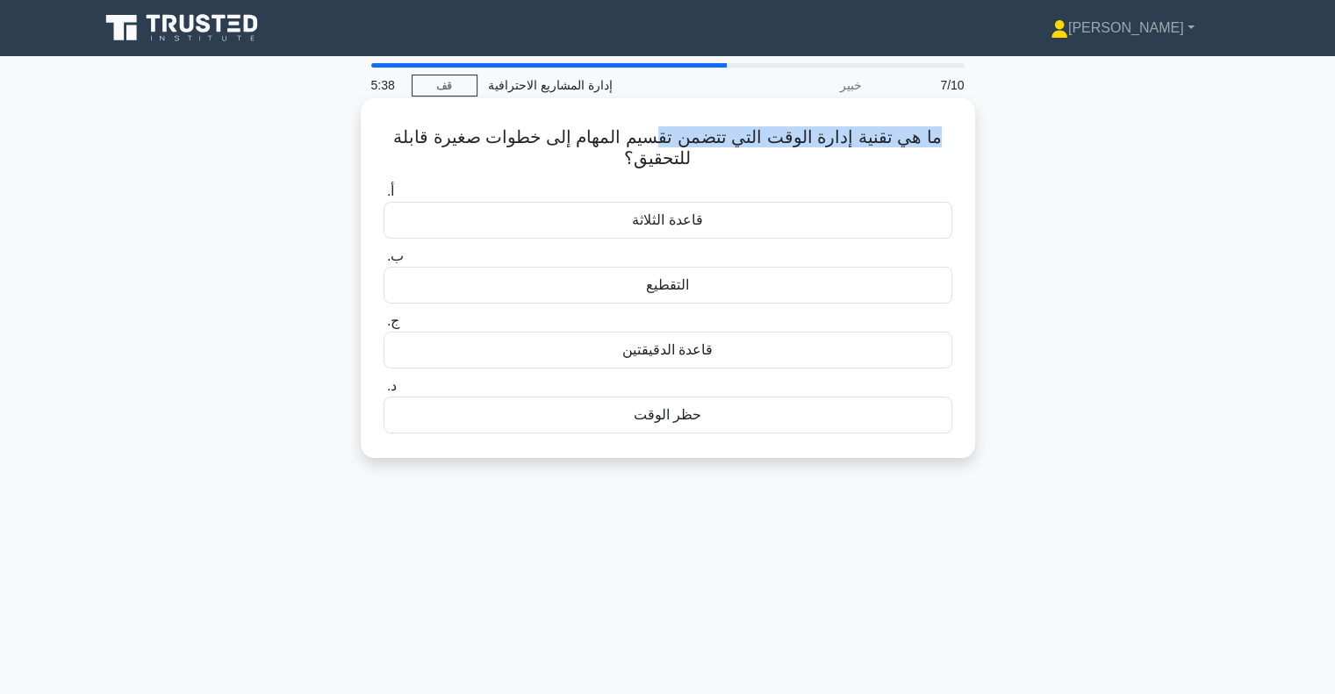
drag, startPoint x: 938, startPoint y: 140, endPoint x: 651, endPoint y: 133, distance: 287.1
click at [651, 133] on font "ما هي تقنية إدارة الوقت التي تتضمن تقسيم المهام إلى خطوات صغيرة قابلة للتحقيق؟" at bounding box center [667, 147] width 549 height 40
drag, startPoint x: 625, startPoint y: 160, endPoint x: 933, endPoint y: 140, distance: 308.8
click at [933, 140] on font "ما هي تقنية إدارة الوقت التي تتضمن تقسيم المهام إلى خطوات صغيرة قابلة للتحقيق؟" at bounding box center [667, 147] width 549 height 40
click at [939, 141] on h5 "ما هي تقنية إدارة الوقت التي تتضمن تقسيم المهام إلى خطوات صغيرة قابلة للتحقيق؟ …" at bounding box center [668, 148] width 572 height 44
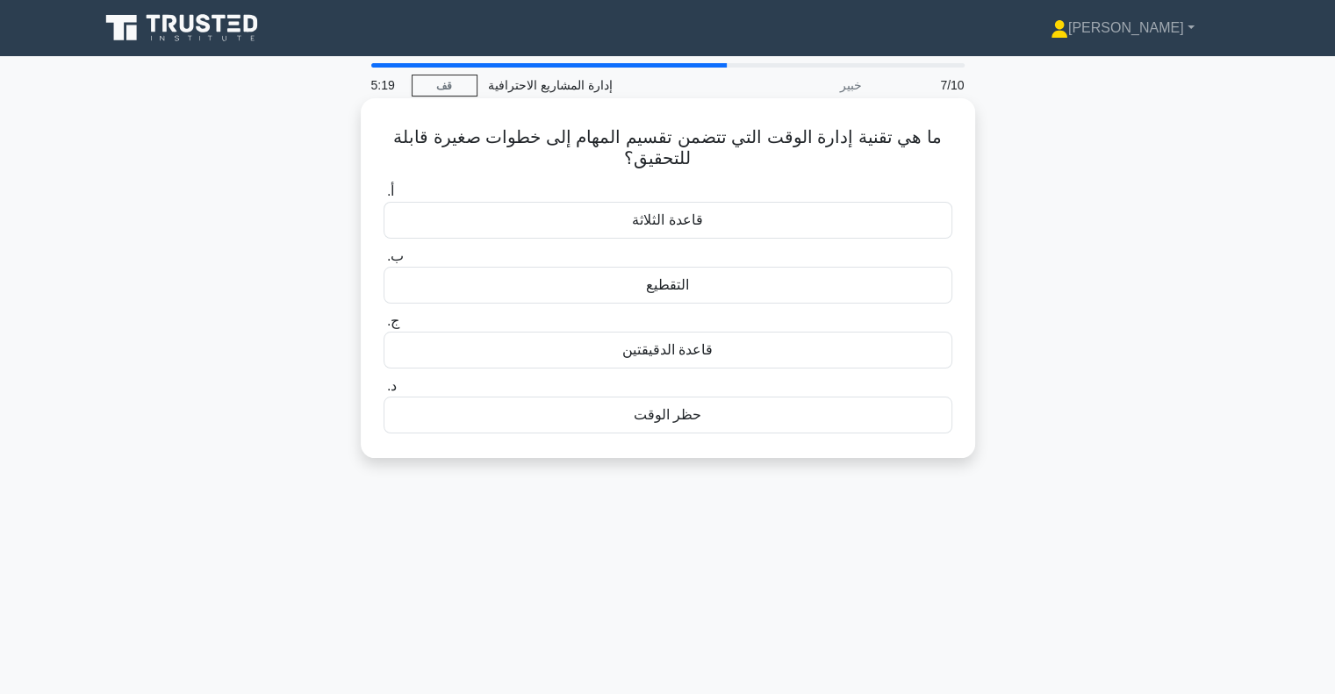
drag, startPoint x: 934, startPoint y: 135, endPoint x: 471, endPoint y: 153, distance: 463.9
click at [471, 153] on h5 "ما هي تقنية إدارة الوقت التي تتضمن تقسيم المهام إلى خطوات صغيرة قابلة للتحقيق؟ …" at bounding box center [668, 148] width 572 height 44
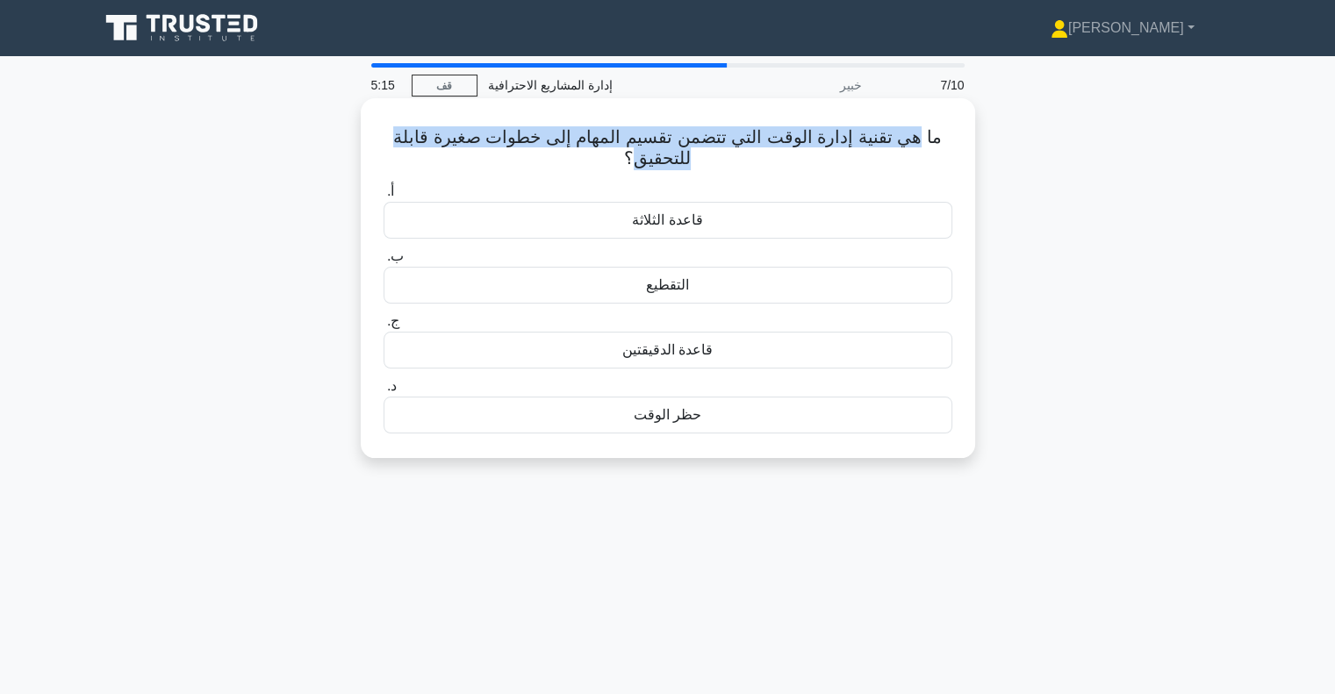
drag, startPoint x: 632, startPoint y: 163, endPoint x: 918, endPoint y: 143, distance: 286.9
click at [918, 143] on font "ما هي تقنية إدارة الوقت التي تتضمن تقسيم المهام إلى خطوات صغيرة قابلة للتحقيق؟" at bounding box center [667, 147] width 549 height 40
copy font "هي تقنية إدارة الوقت التي تتضمن تقسيم المهام إلى خطوات صغيرة قابلة للتحقيق"
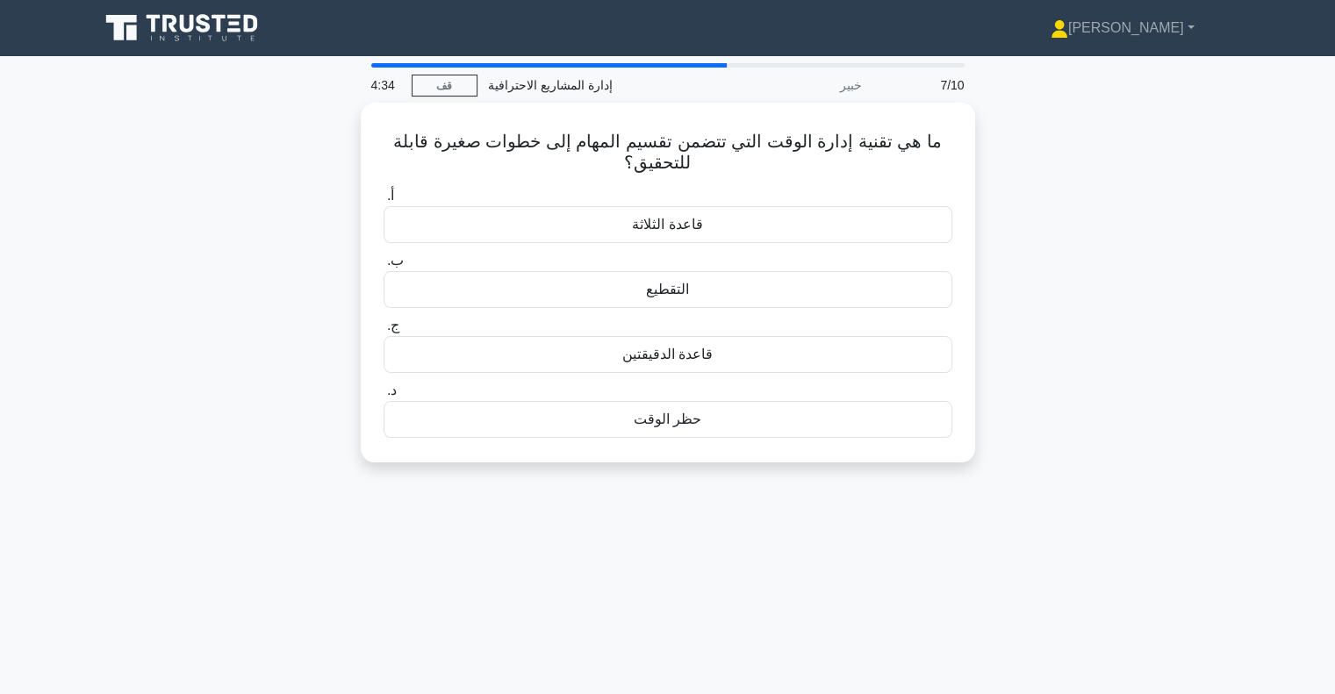
click at [780, 523] on div "4:34 قف إدارة المشاريع الاحترافية خبير 7/10 ما هي تقنية إدارة الوقت التي تتضمن …" at bounding box center [668, 502] width 1159 height 878
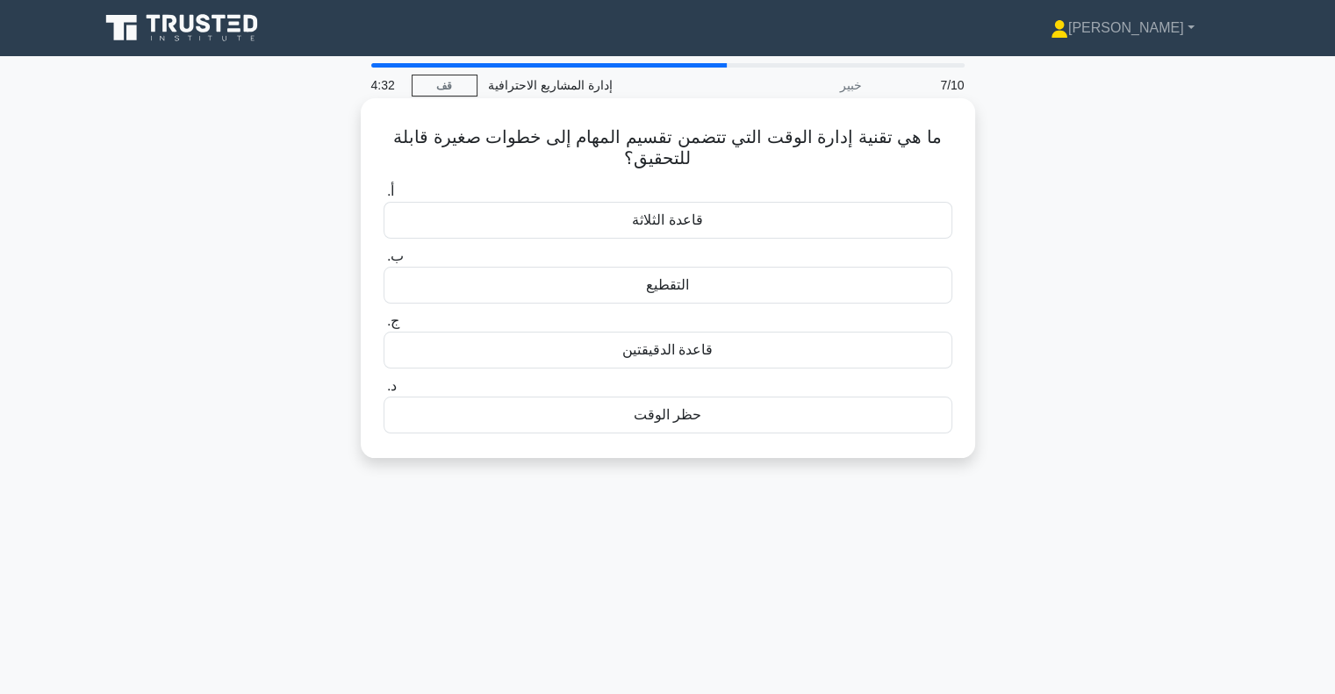
click at [656, 287] on font "التقطيع" at bounding box center [667, 284] width 43 height 15
click at [384, 262] on input "ب. التقطيع" at bounding box center [384, 256] width 0 height 11
click at [654, 416] on font "التقطيع" at bounding box center [667, 414] width 43 height 15
click at [384, 392] on input "د. التقطيع" at bounding box center [384, 386] width 0 height 11
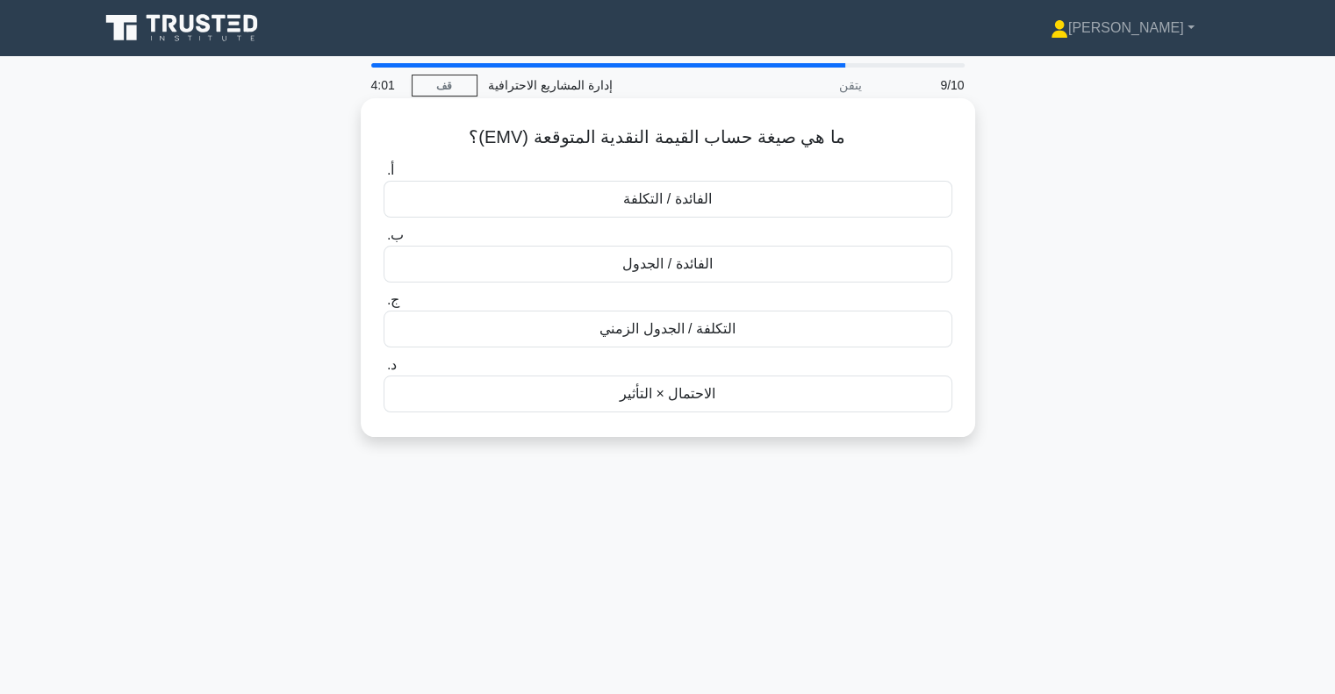
click at [474, 142] on font "ما هي صيغة حساب القيمة النقدية المتوقعة (EMV)؟" at bounding box center [657, 136] width 377 height 19
click at [645, 394] on font "الاحتمال × التأثير" at bounding box center [668, 393] width 96 height 15
click at [384, 371] on input "د. الاحتمال × التأثير" at bounding box center [384, 365] width 0 height 11
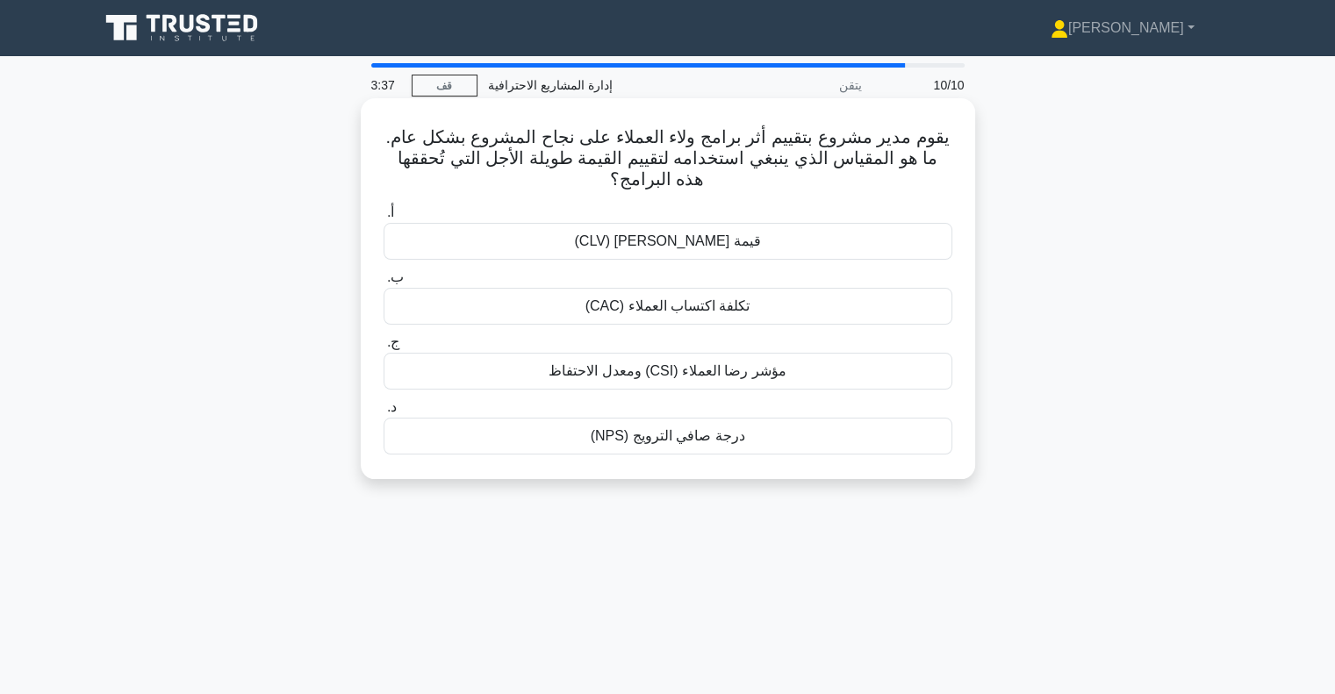
click at [677, 374] on font "مؤشر رضا العملاء (CSI) ومعدل الاحتفاظ" at bounding box center [668, 370] width 238 height 15
click at [384, 349] on input "ج. مؤشر رضا العملاء (CSI) ومعدل الاحتفاظ" at bounding box center [384, 342] width 0 height 11
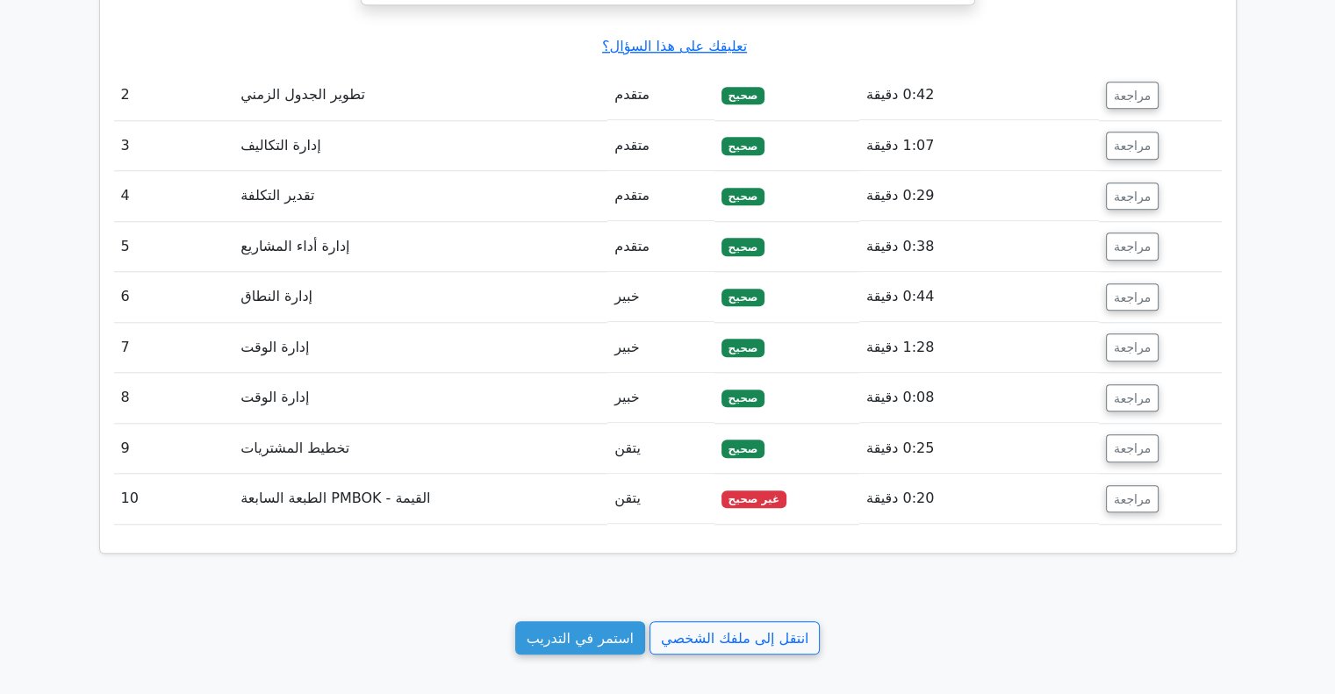
scroll to position [1844, 0]
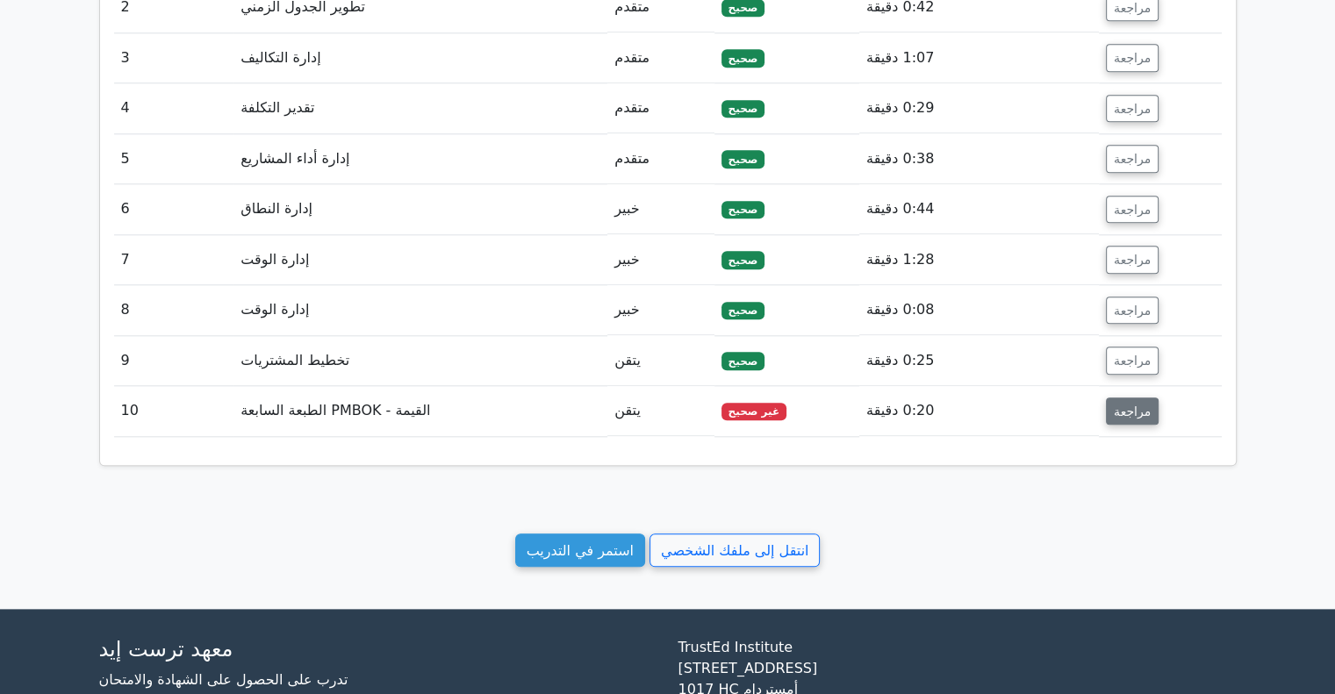
click at [1141, 410] on font "مراجعة" at bounding box center [1132, 411] width 37 height 14
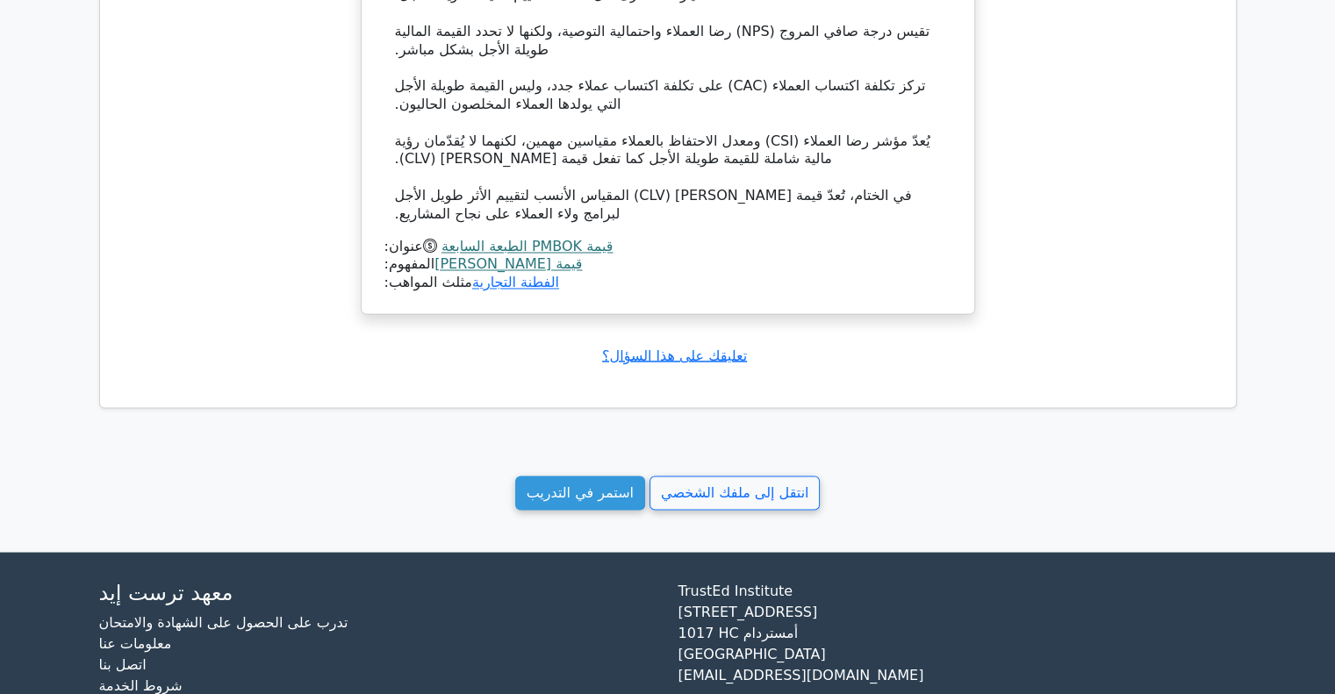
scroll to position [3038, 0]
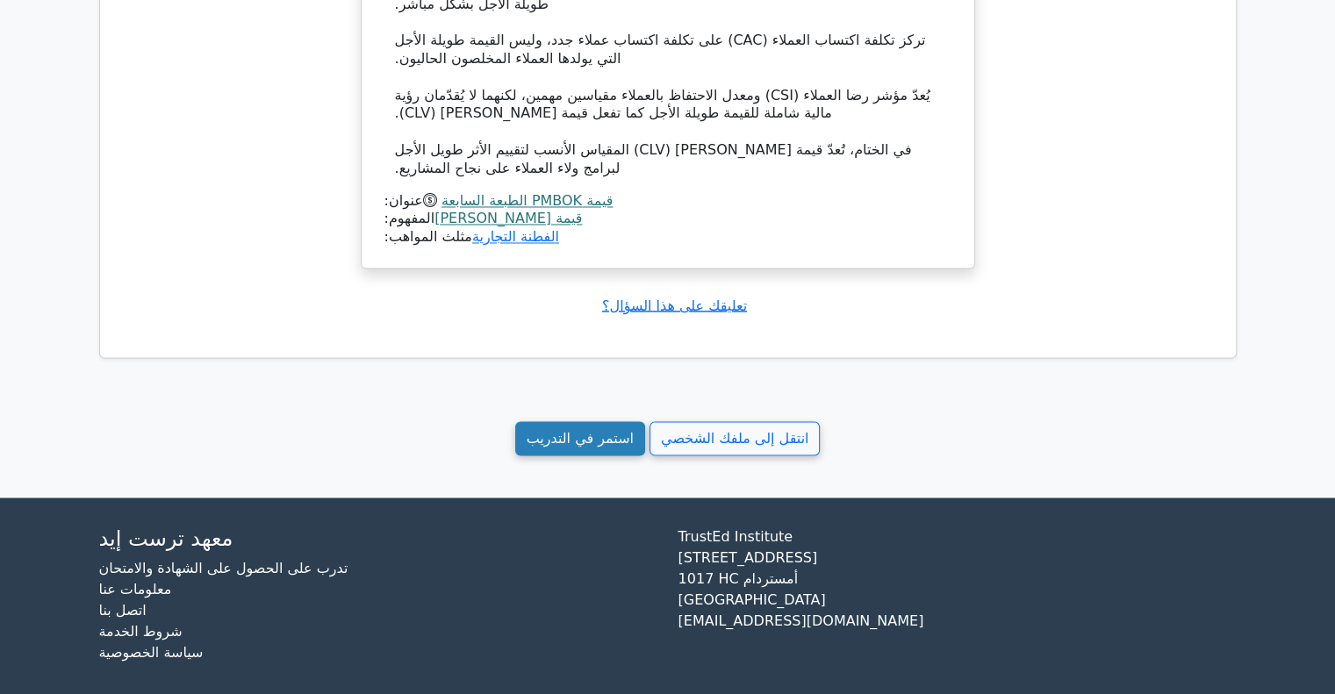
click at [605, 430] on font "استمر في التدريب" at bounding box center [580, 438] width 107 height 17
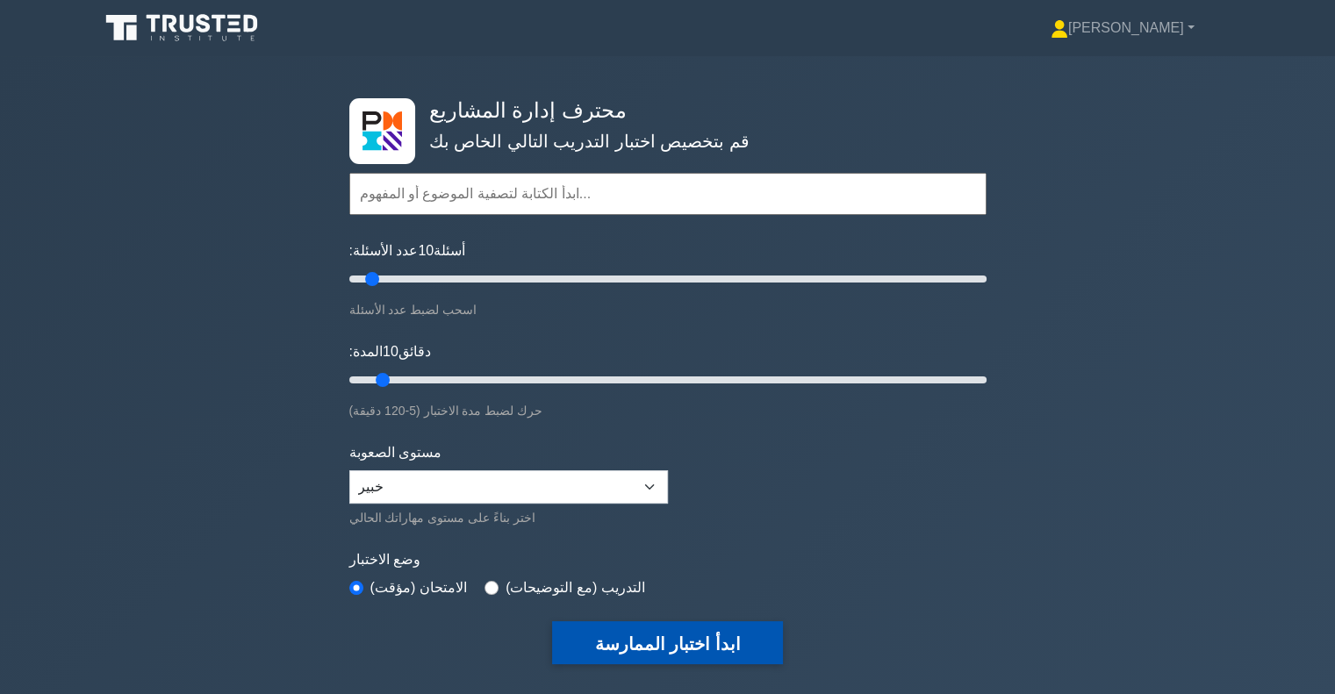
click at [671, 656] on button "ابدأ اختبار الممارسة" at bounding box center [667, 643] width 230 height 43
